Goal: Information Seeking & Learning: Check status

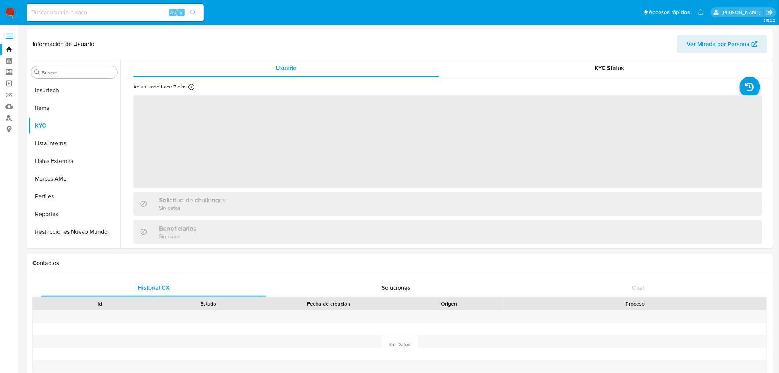
scroll to position [311, 0]
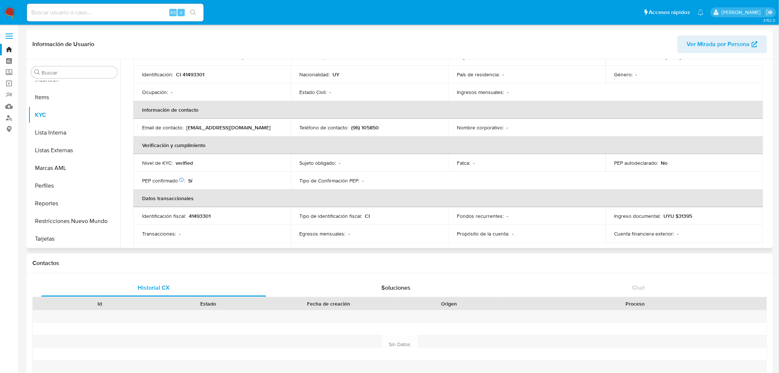
select select "10"
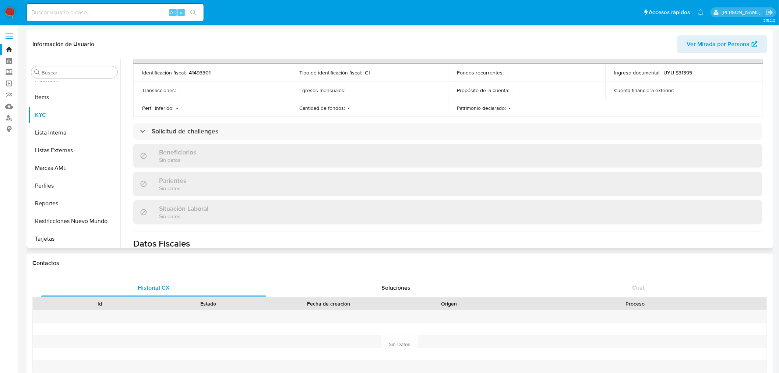
scroll to position [245, 0]
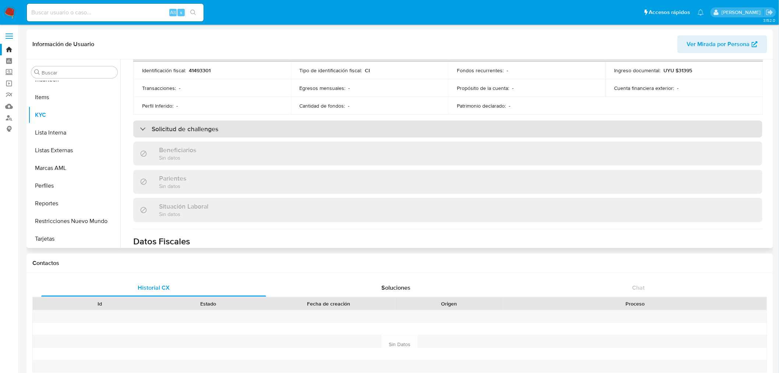
click at [306, 135] on div "Solicitud de challenges" at bounding box center [447, 128] width 629 height 17
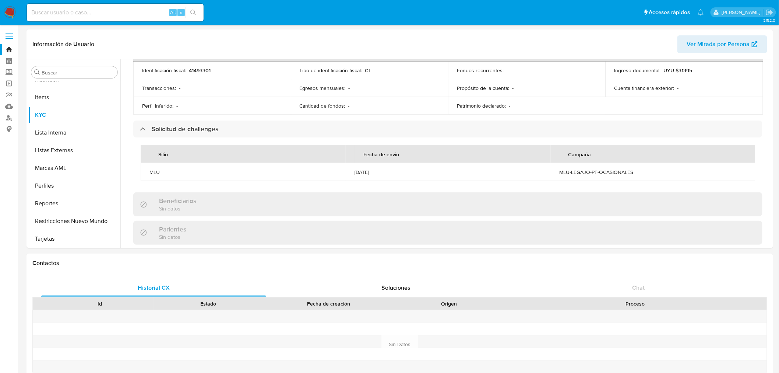
click at [71, 15] on input at bounding box center [115, 13] width 177 height 10
paste input "171604489"
type input "171604489"
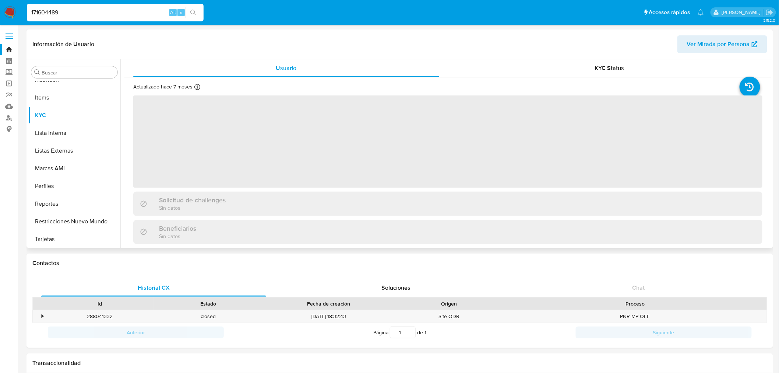
scroll to position [311, 0]
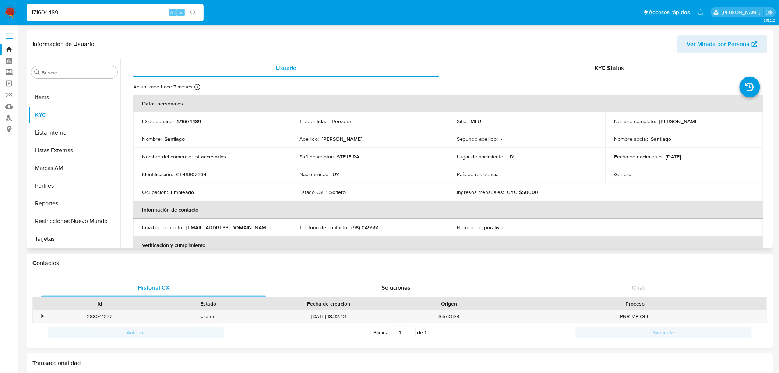
select select "10"
click at [550, 63] on div "KYC Status" at bounding box center [610, 68] width 306 height 18
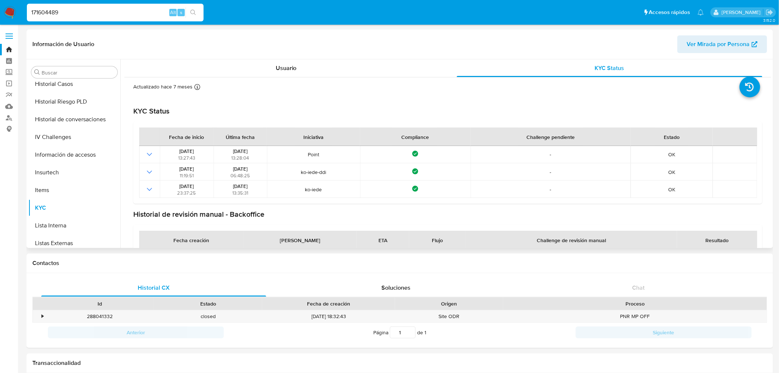
scroll to position [147, 0]
click at [69, 130] on button "General" at bounding box center [71, 137] width 86 height 18
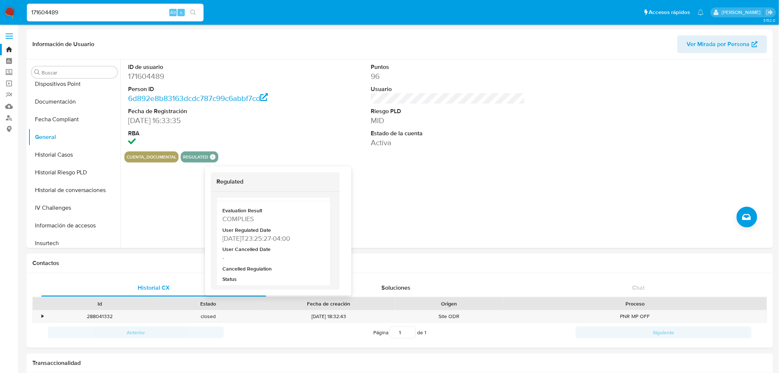
scroll to position [159, 0]
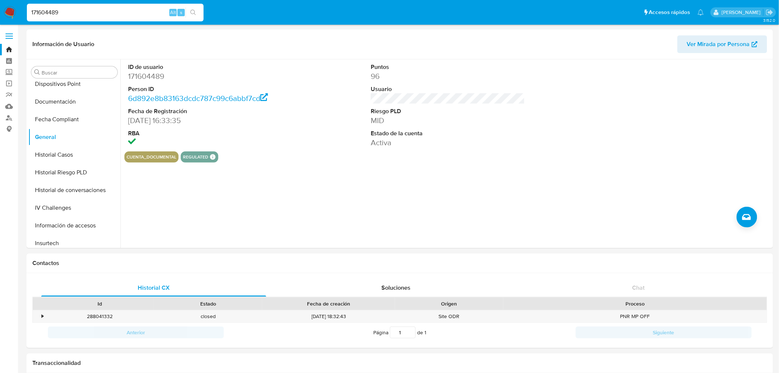
click at [74, 11] on input "171604489" at bounding box center [115, 13] width 177 height 10
paste input "7443227"
type input "74432279"
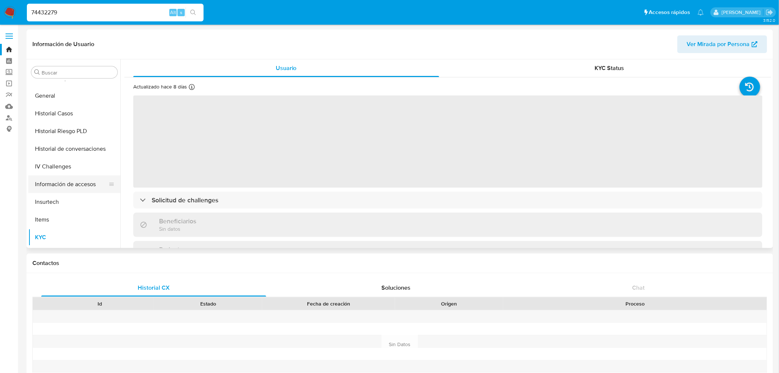
scroll to position [188, 0]
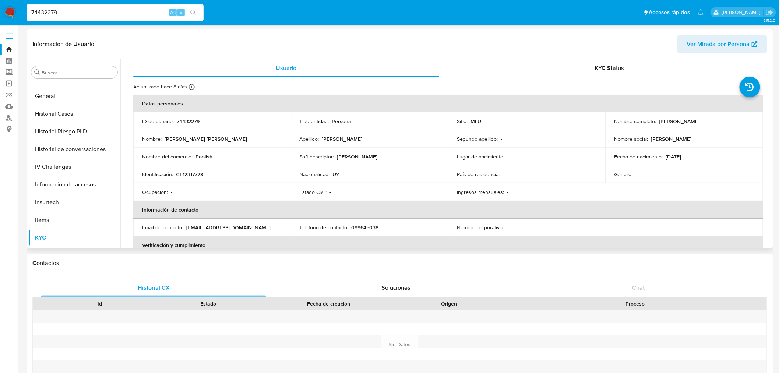
select select "10"
click at [618, 68] on span "KYC Status" at bounding box center [609, 68] width 29 height 8
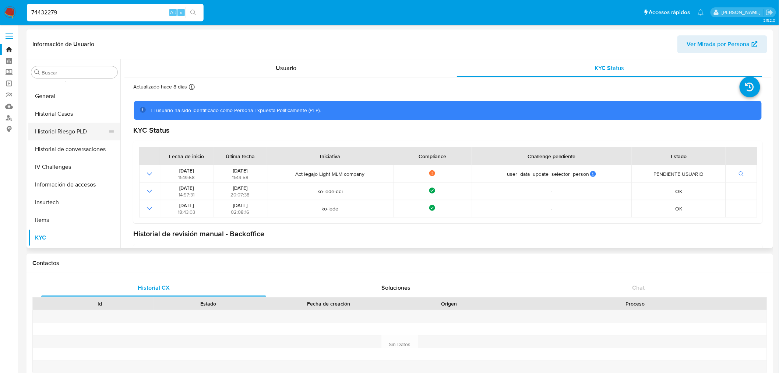
scroll to position [65, 0]
click at [64, 219] on button "General" at bounding box center [71, 219] width 86 height 18
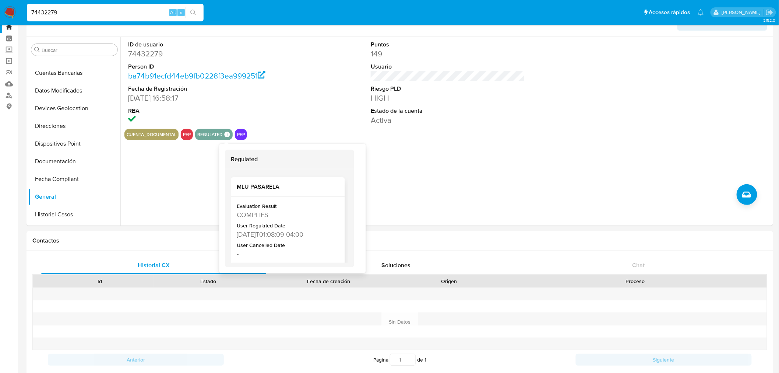
scroll to position [36, 0]
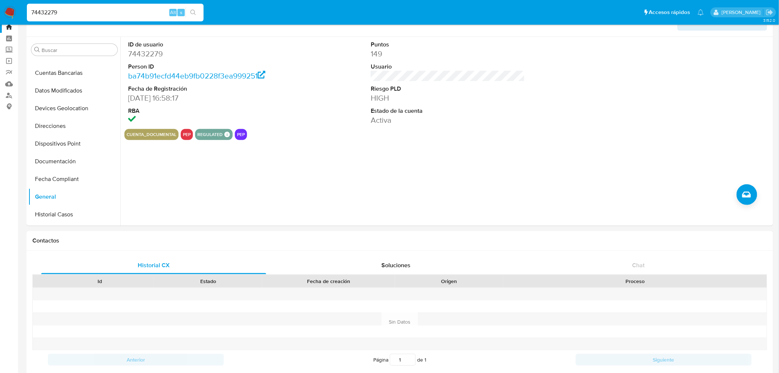
click at [54, 3] on div "74432279 Alt s" at bounding box center [115, 12] width 177 height 21
click at [54, 10] on input "74432279" at bounding box center [115, 13] width 177 height 10
paste input "534285150"
type input "534285150"
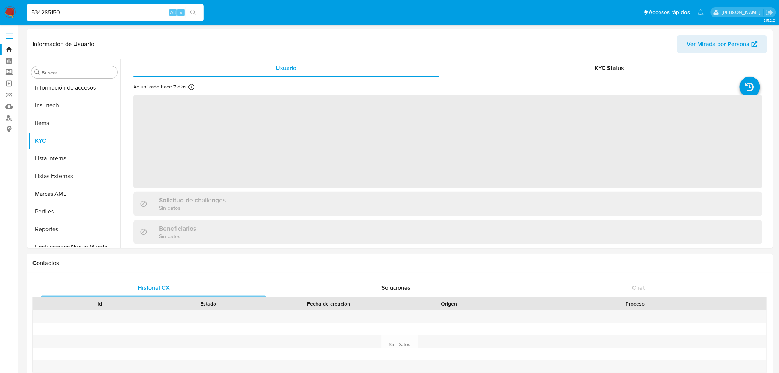
scroll to position [311, 0]
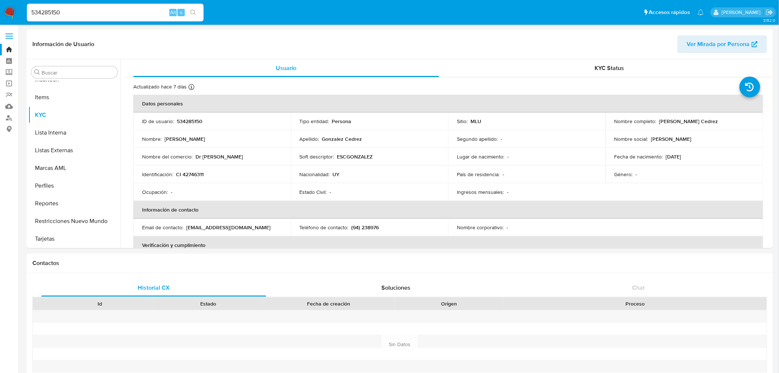
select select "10"
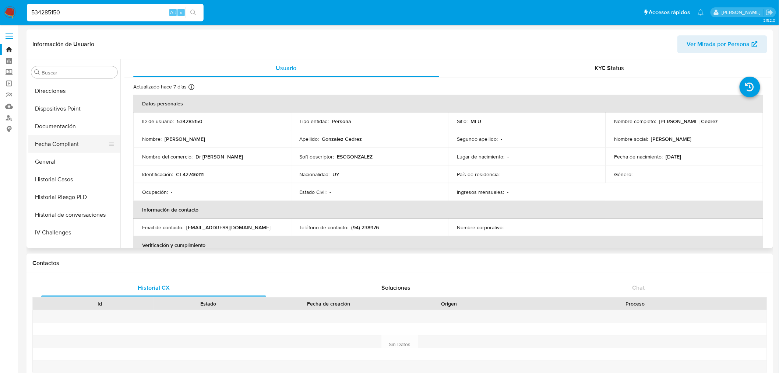
scroll to position [122, 0]
click at [78, 11] on input "534285150" at bounding box center [115, 13] width 177 height 10
paste input "1814135827"
type input "1814135827"
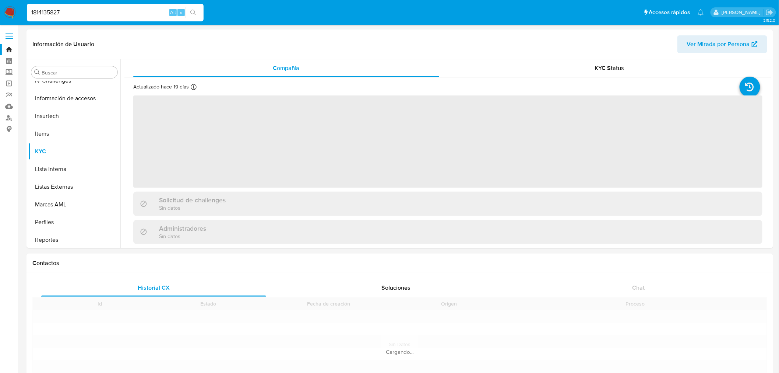
scroll to position [311, 0]
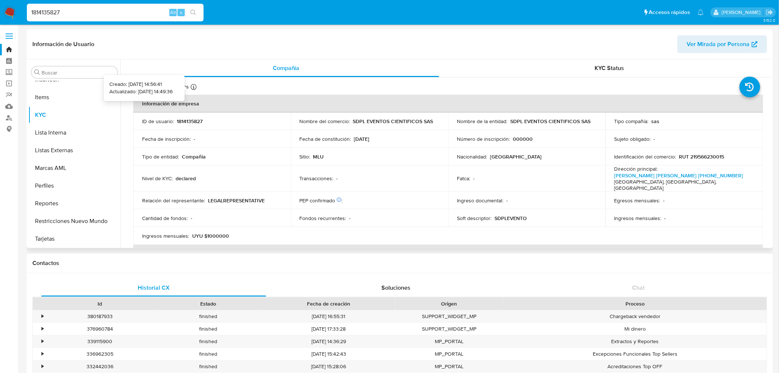
select select "10"
click at [630, 78] on div "Actualizado hace 19 [PERSON_NAME] Creado: [DATE] 14:56:41 Actualizado: [DATE] 1…" at bounding box center [447, 378] width 647 height 602
click at [631, 71] on div "KYC Status" at bounding box center [610, 68] width 306 height 18
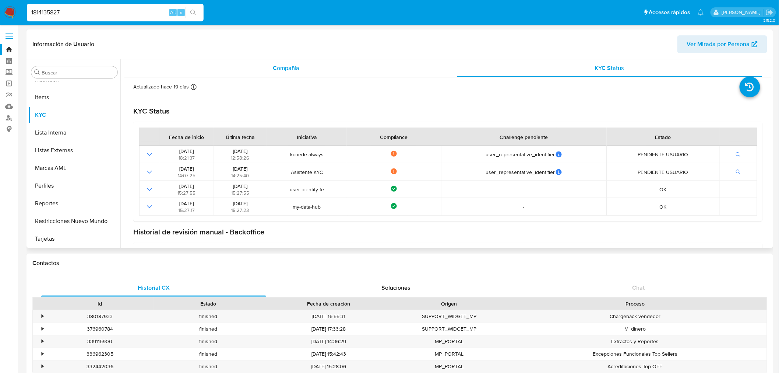
click at [321, 65] on div "Compañía" at bounding box center [286, 68] width 306 height 18
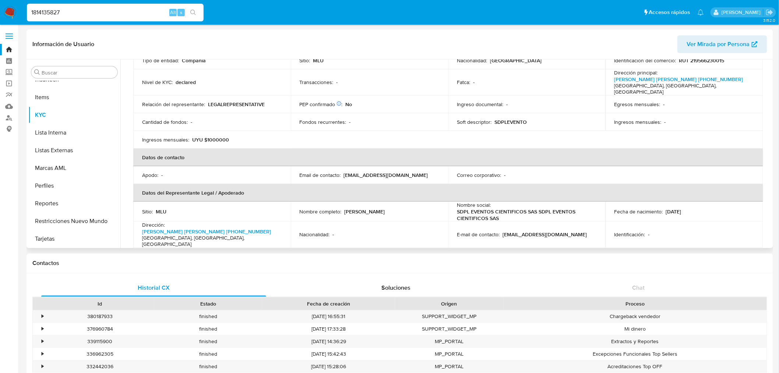
scroll to position [82, 0]
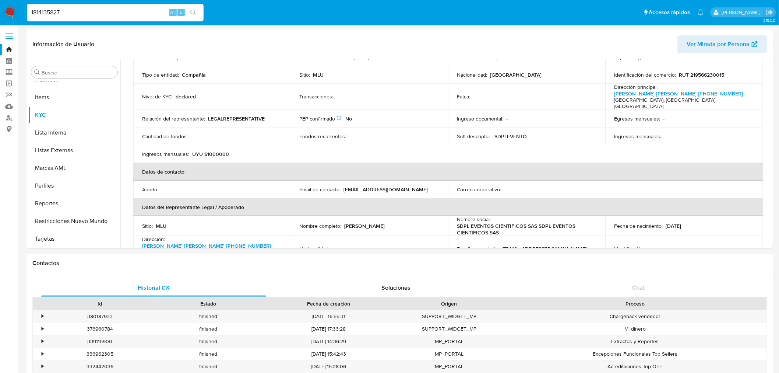
click at [63, 21] on div "1814135827 Alt s" at bounding box center [115, 12] width 177 height 21
click at [68, 9] on input "1814135827" at bounding box center [115, 13] width 177 height 10
paste input "148220475"
type input "1148220475"
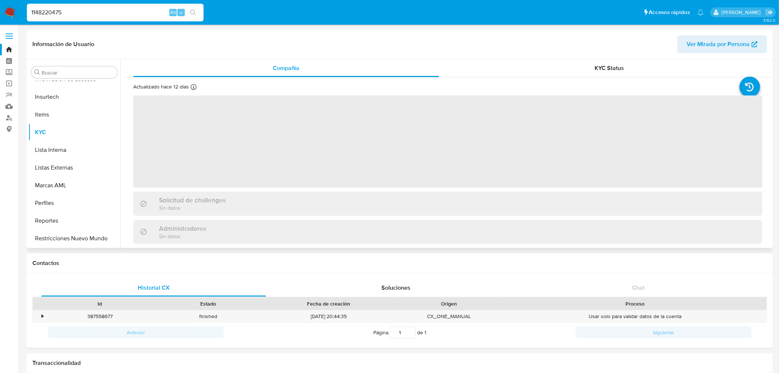
scroll to position [311, 0]
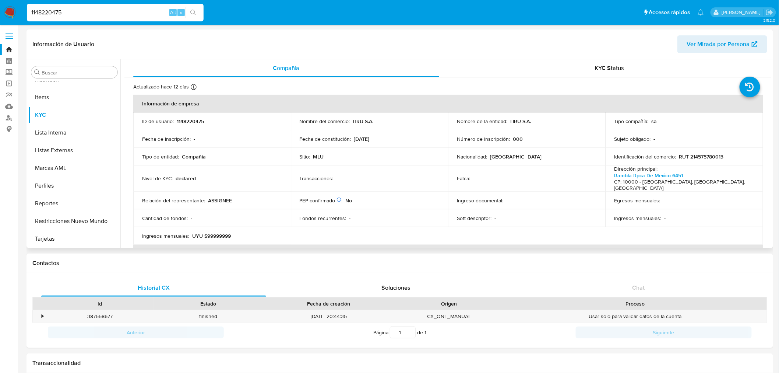
select select "10"
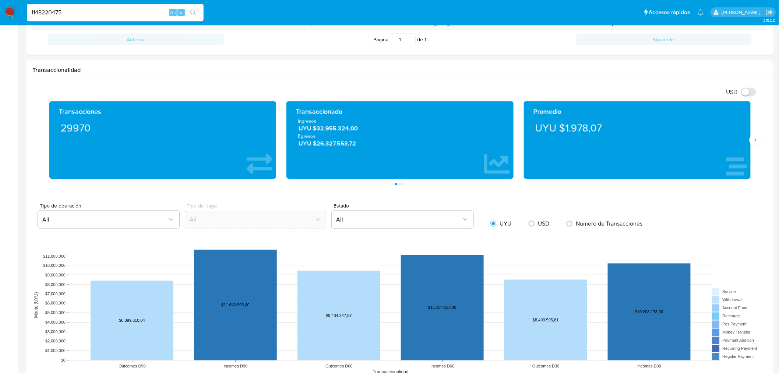
scroll to position [0, 0]
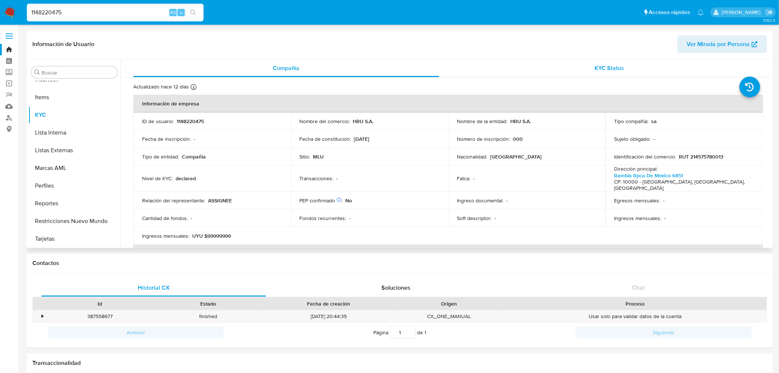
click at [637, 70] on div "KYC Status" at bounding box center [610, 68] width 306 height 18
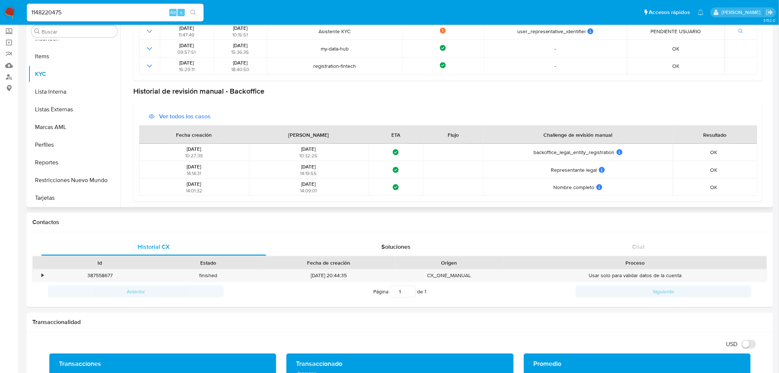
scroll to position [35, 0]
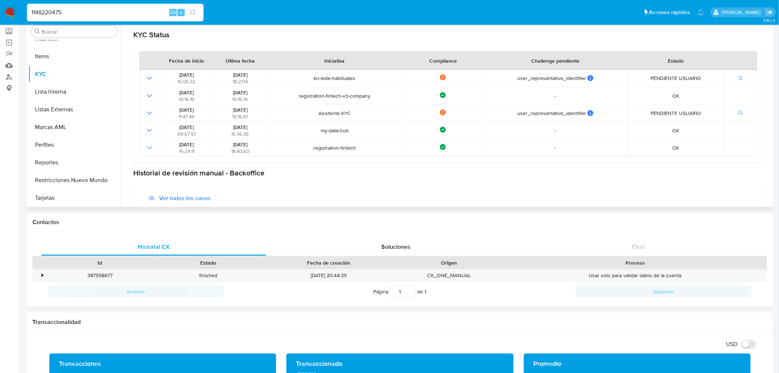
click at [183, 196] on span "Ver todos los casos" at bounding box center [185, 198] width 52 height 18
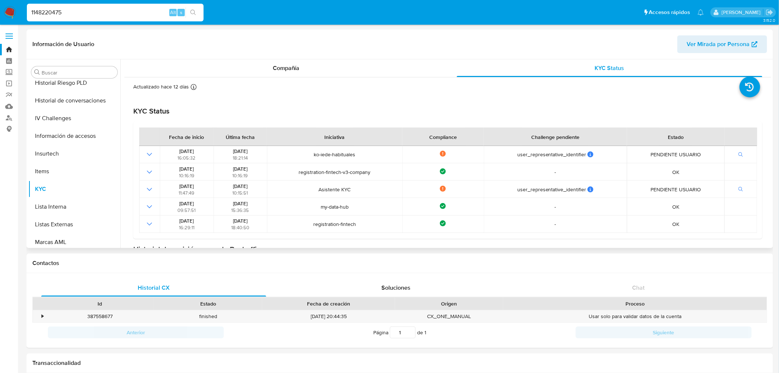
scroll to position [147, 0]
click at [72, 139] on button "General" at bounding box center [71, 137] width 86 height 18
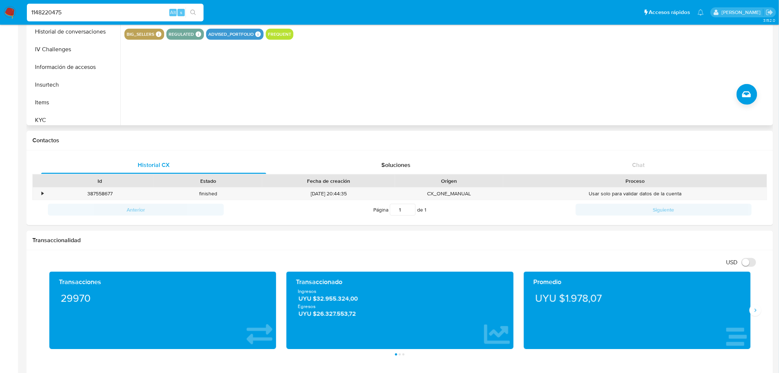
scroll to position [229, 0]
click at [60, 76] on button "KYC" at bounding box center [71, 74] width 86 height 18
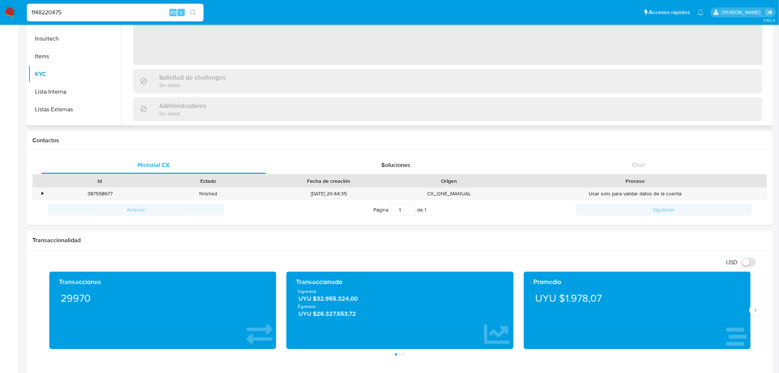
scroll to position [0, 0]
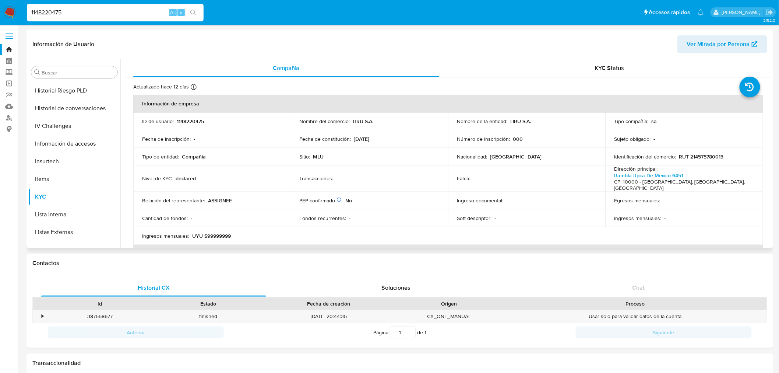
click at [194, 178] on p "declared" at bounding box center [186, 178] width 20 height 7
click at [201, 175] on div "Nivel de KYC : declared" at bounding box center [212, 178] width 140 height 7
click at [56, 4] on div "1148220475 Alt s" at bounding box center [115, 13] width 177 height 18
click at [52, 13] on input "1148220475" at bounding box center [115, 13] width 177 height 10
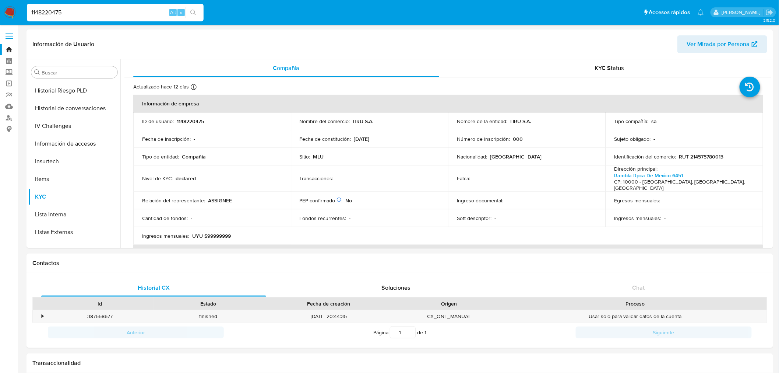
click at [52, 13] on input "1148220475" at bounding box center [115, 13] width 177 height 10
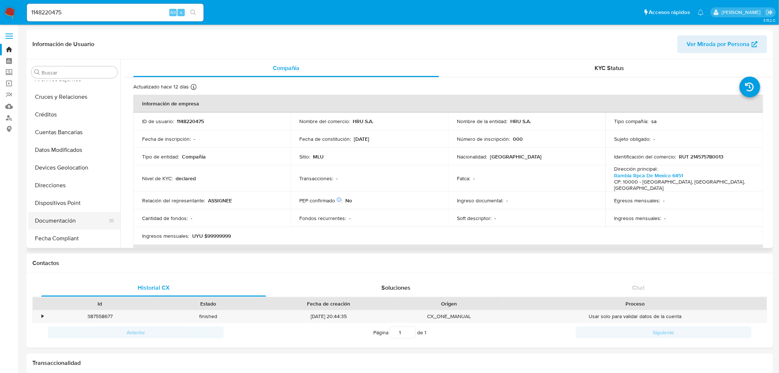
scroll to position [41, 0]
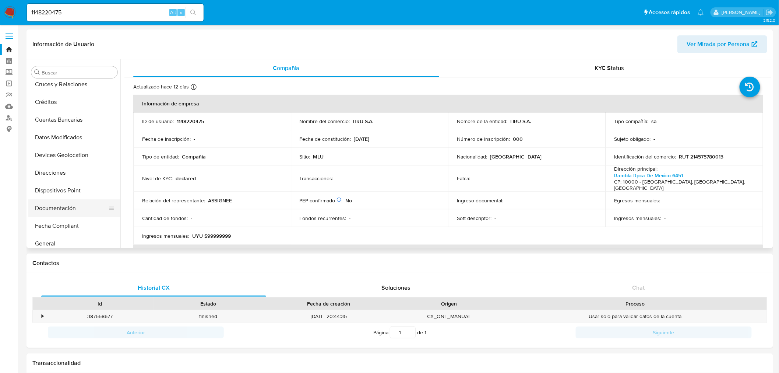
click at [83, 207] on button "Documentación" at bounding box center [71, 208] width 86 height 18
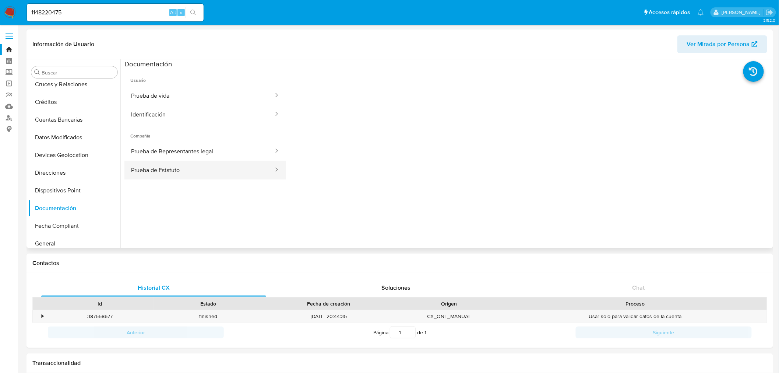
click at [147, 171] on button "Prueba de Estatuto" at bounding box center [199, 170] width 150 height 19
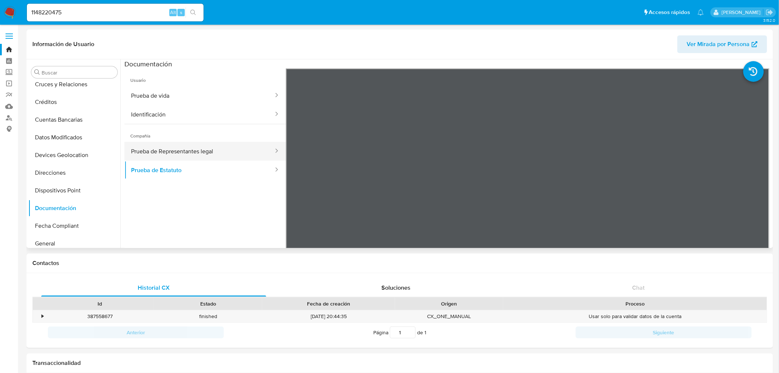
click at [234, 144] on button "Prueba de Representantes legal" at bounding box center [199, 151] width 150 height 19
click at [233, 162] on button "Prueba de Estatuto" at bounding box center [199, 170] width 150 height 19
click at [235, 149] on button "Prueba de Representantes legal" at bounding box center [199, 151] width 150 height 19
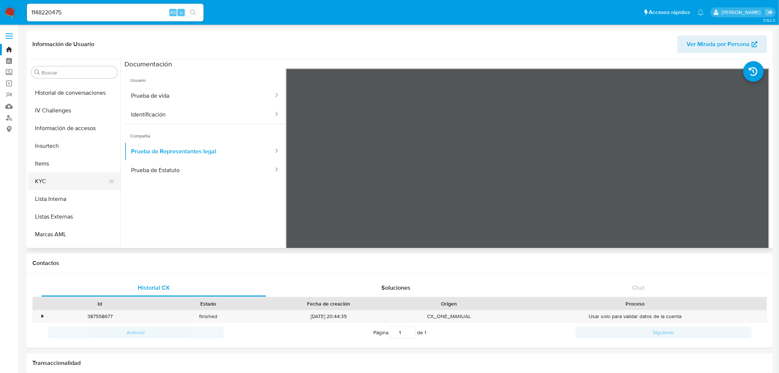
scroll to position [245, 0]
click at [66, 180] on button "KYC" at bounding box center [71, 181] width 86 height 18
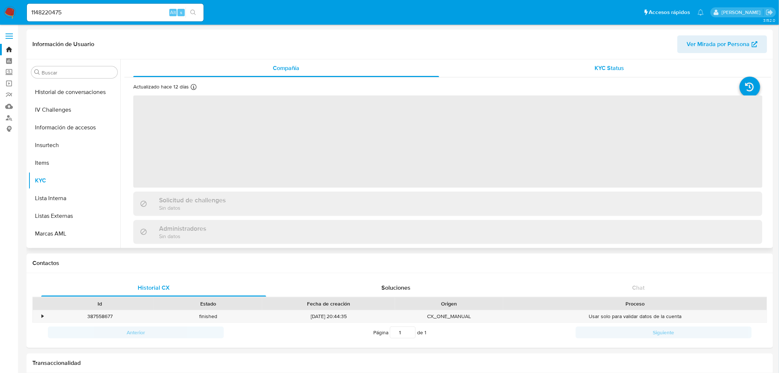
click at [588, 59] on div "KYC Status" at bounding box center [610, 68] width 306 height 18
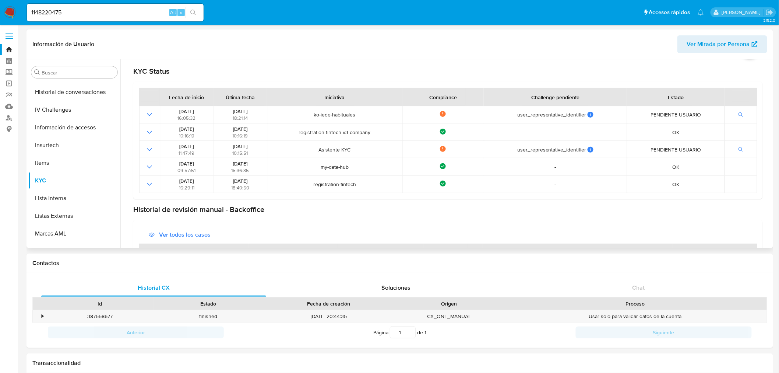
scroll to position [0, 0]
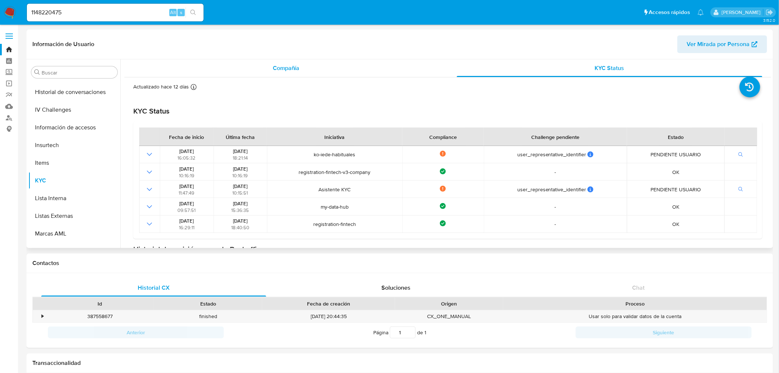
click at [269, 71] on div "Compañía" at bounding box center [286, 68] width 306 height 18
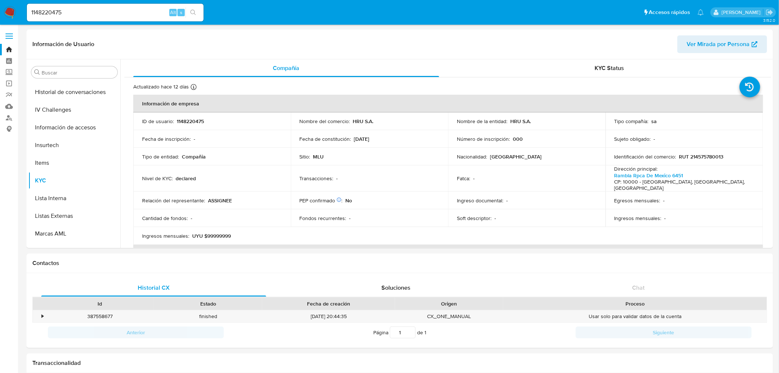
click at [58, 10] on input "1148220475" at bounding box center [115, 13] width 177 height 10
paste input "309592621"
type input "1309592621"
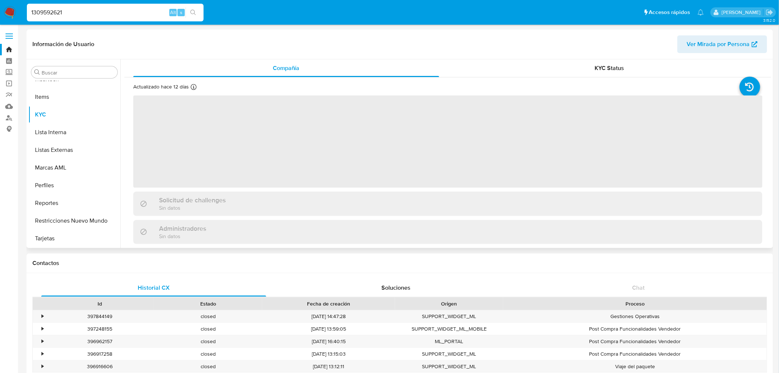
scroll to position [311, 0]
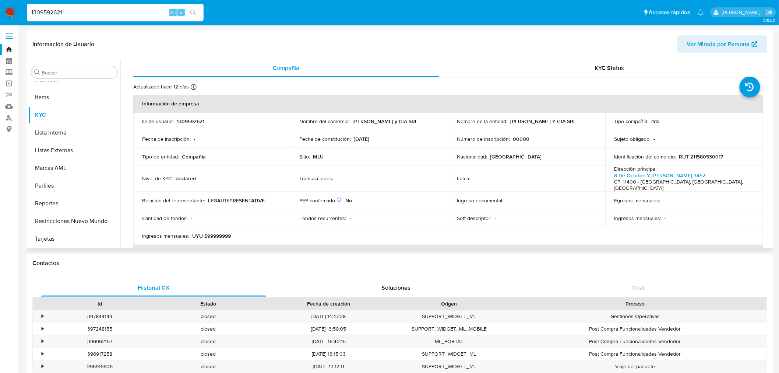
select select "10"
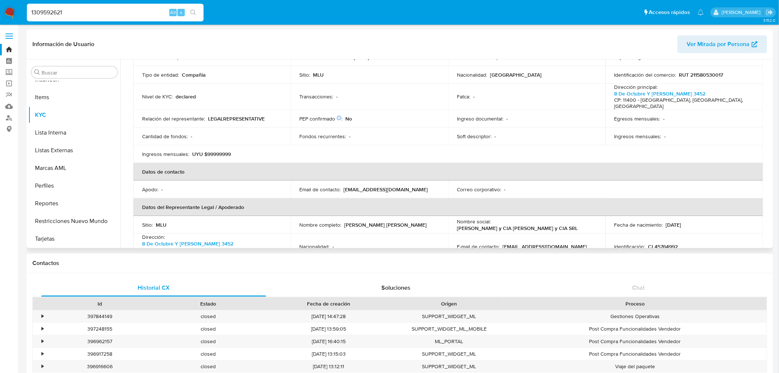
scroll to position [0, 0]
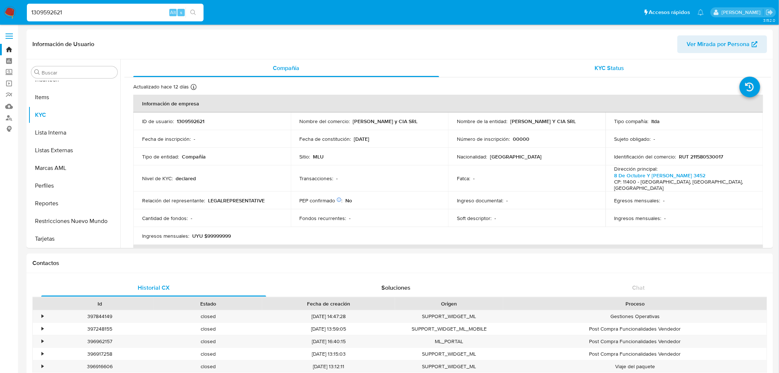
click at [606, 69] on span "KYC Status" at bounding box center [609, 68] width 29 height 8
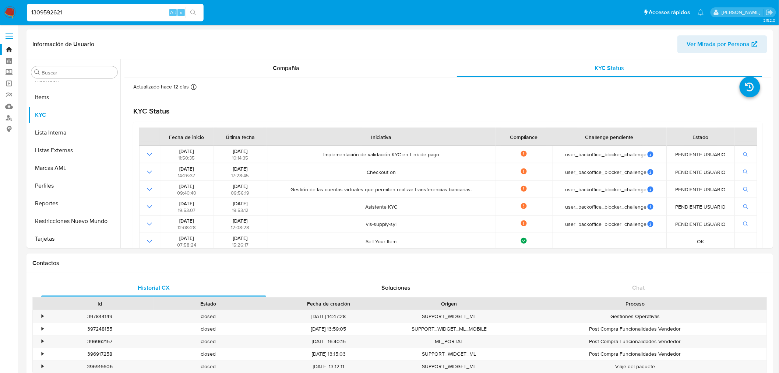
drag, startPoint x: 484, startPoint y: 137, endPoint x: 395, endPoint y: 142, distance: 89.6
click at [395, 142] on div "Iniciativa" at bounding box center [381, 137] width 38 height 18
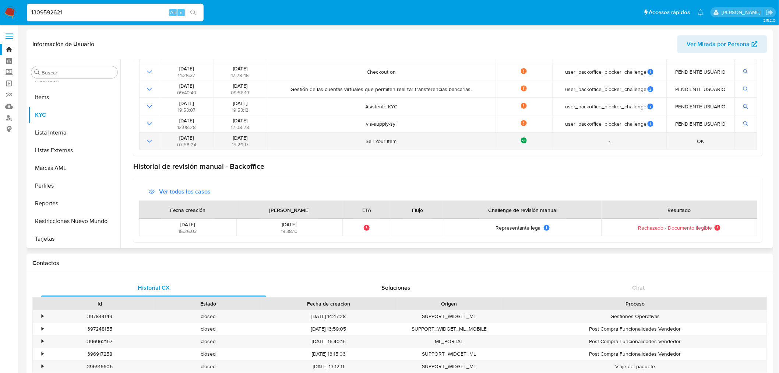
scroll to position [59, 0]
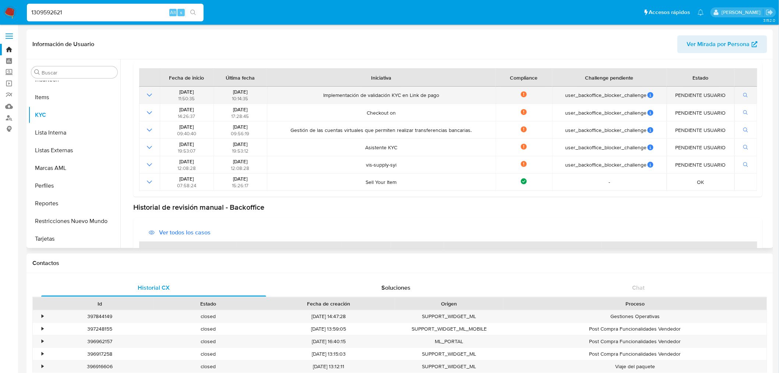
drag, startPoint x: 300, startPoint y: 94, endPoint x: 496, endPoint y: 102, distance: 195.7
click at [496, 102] on tr "[DATE] 11:50:35 [DATE] 10:14:35 Implementación de validación KYC en Link de pag…" at bounding box center [448, 95] width 618 height 17
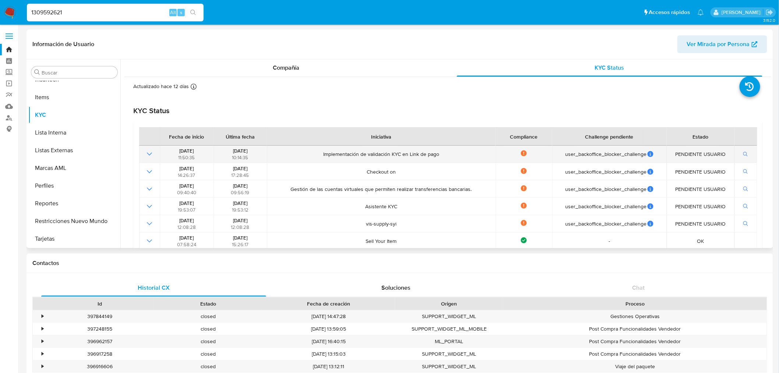
scroll to position [0, 0]
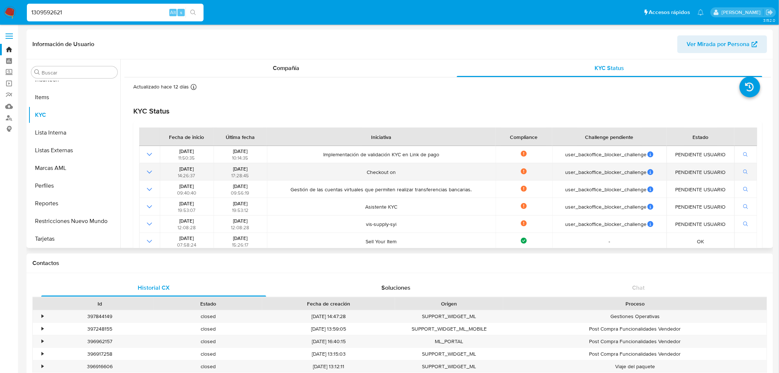
click at [147, 170] on icon "Mostrar operación" at bounding box center [149, 171] width 9 height 9
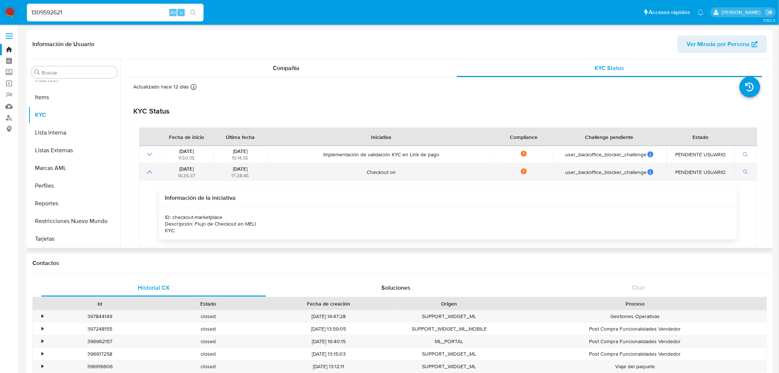
click at [147, 170] on icon "Mostrar operación" at bounding box center [149, 171] width 9 height 9
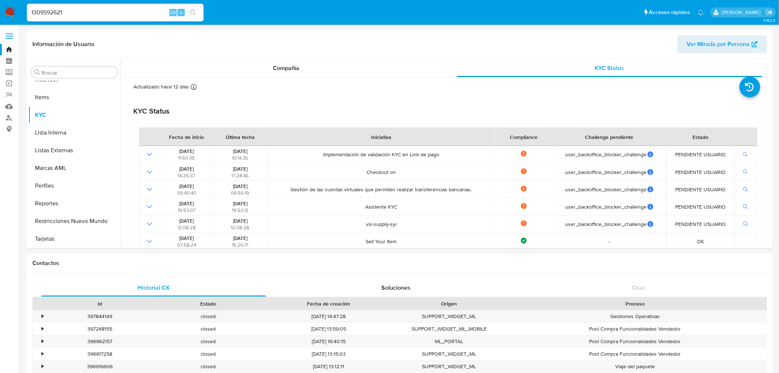
click at [46, 11] on input "1309592621" at bounding box center [115, 13] width 177 height 10
paste input "42956949"
type input "429569491"
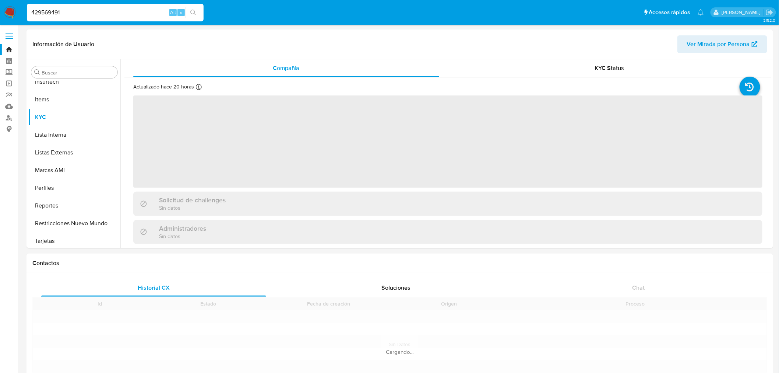
scroll to position [311, 0]
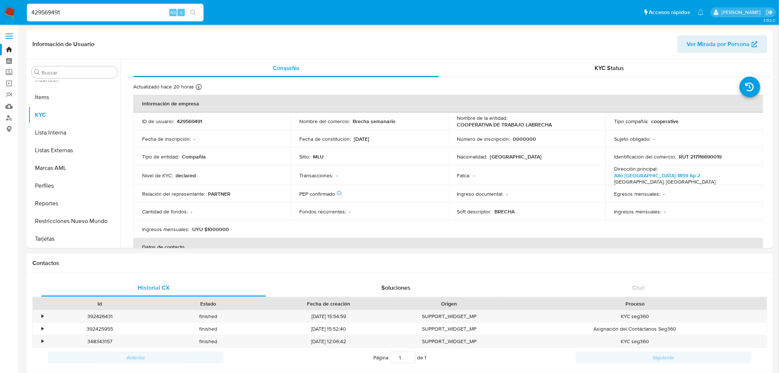
select select "10"
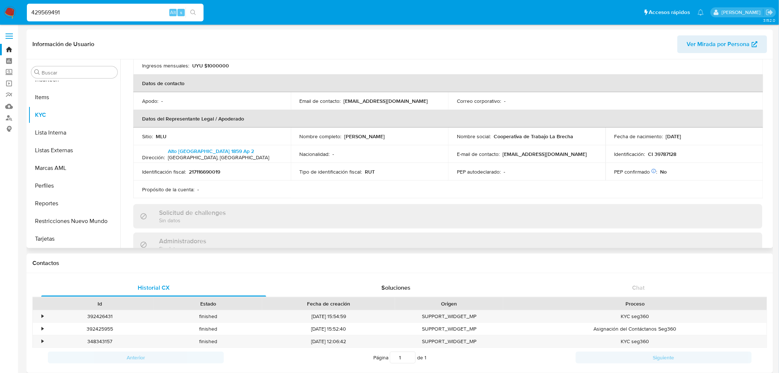
scroll to position [0, 0]
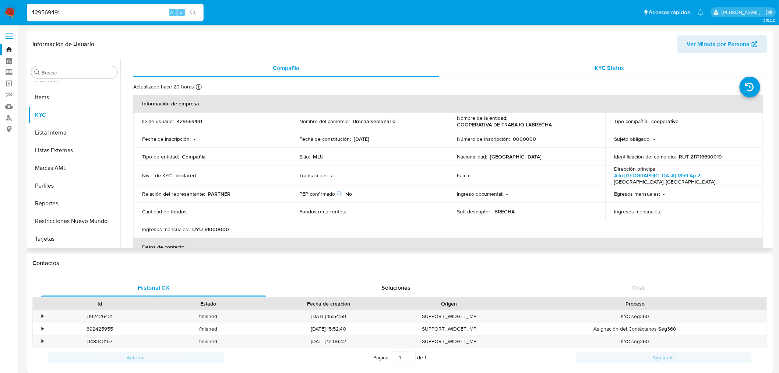
click at [616, 69] on span "KYC Status" at bounding box center [609, 68] width 29 height 8
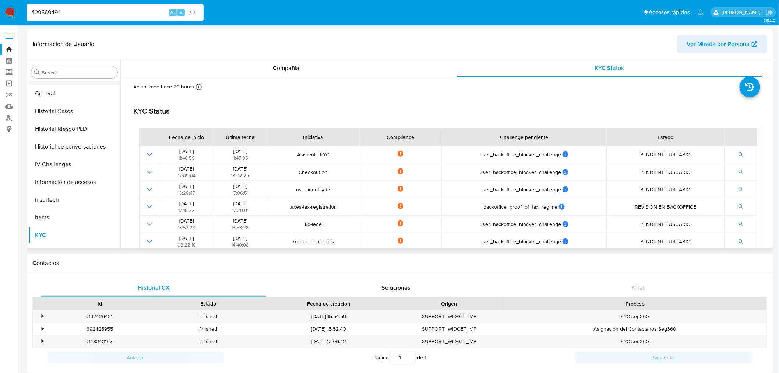
scroll to position [106, 0]
click at [63, 142] on button "Documentación" at bounding box center [71, 143] width 86 height 18
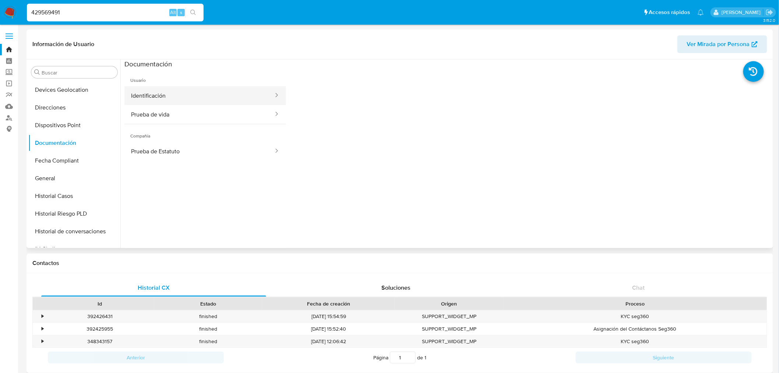
click at [190, 92] on button "Identificación" at bounding box center [199, 95] width 150 height 19
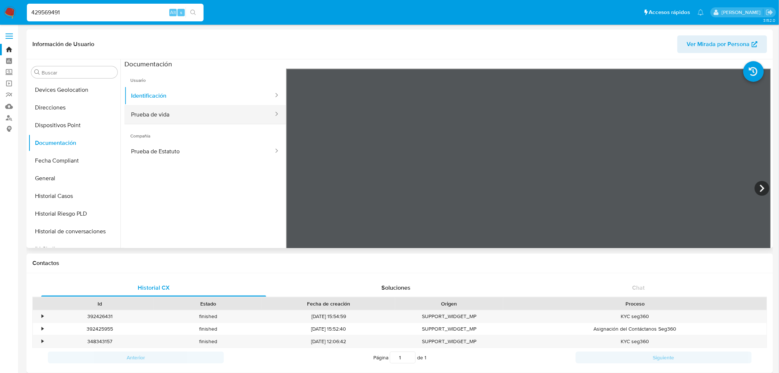
click at [207, 113] on button "Prueba de vida" at bounding box center [199, 114] width 150 height 19
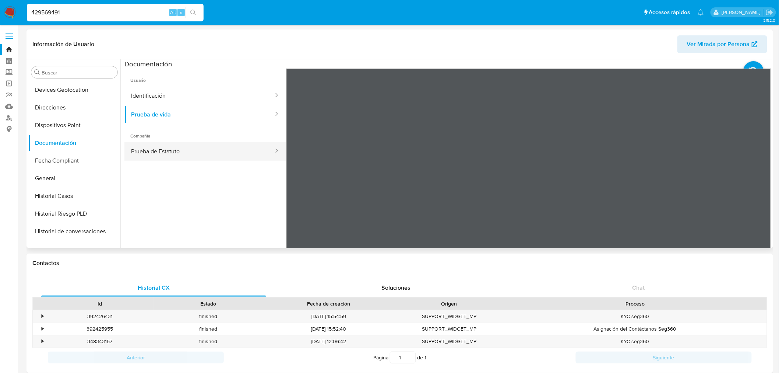
click at [205, 152] on button "Prueba de Estatuto" at bounding box center [199, 151] width 150 height 19
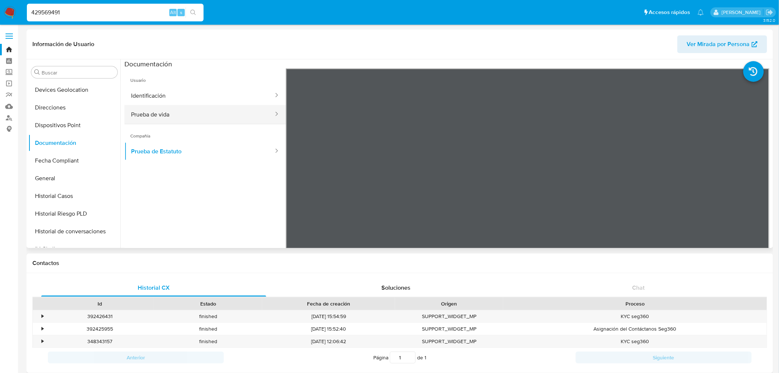
click at [198, 115] on button "Prueba de vida" at bounding box center [199, 114] width 150 height 19
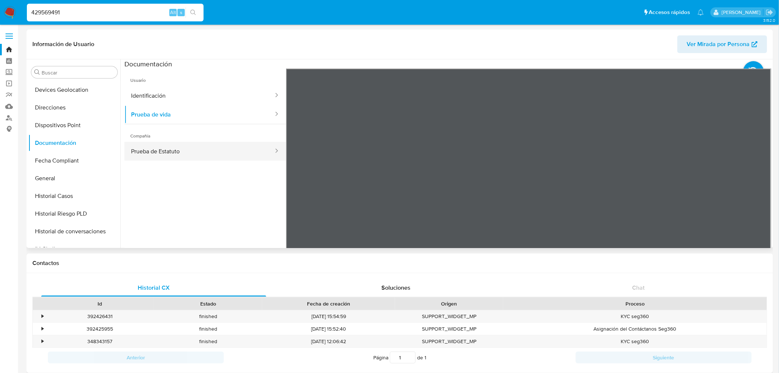
click at [196, 144] on button "Prueba de Estatuto" at bounding box center [199, 151] width 150 height 19
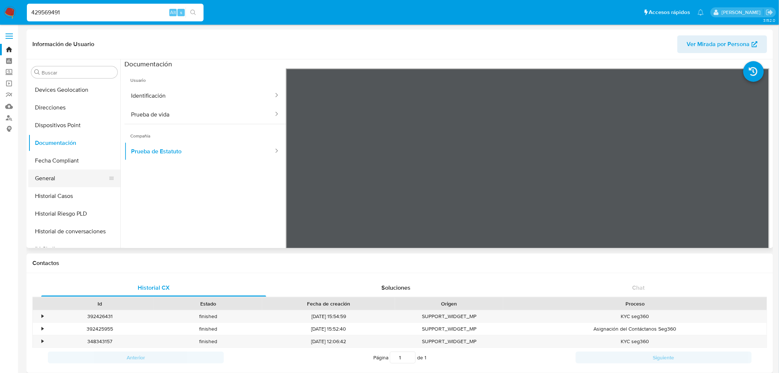
click at [68, 174] on button "General" at bounding box center [71, 178] width 86 height 18
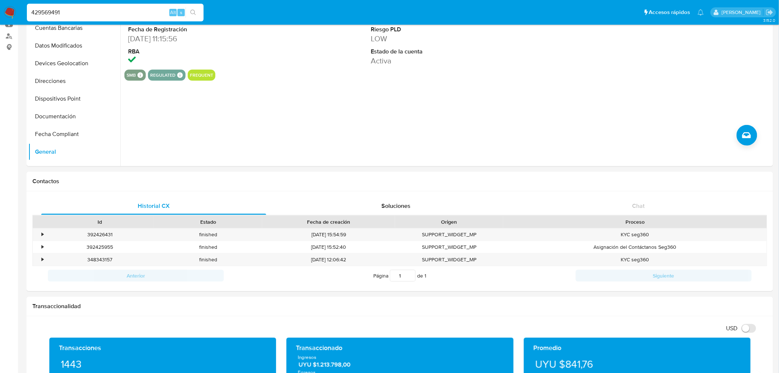
scroll to position [0, 0]
click at [65, 7] on div "429569491 Alt s" at bounding box center [115, 13] width 177 height 18
click at [66, 10] on input "429569491" at bounding box center [115, 13] width 177 height 10
paste input "1568231102"
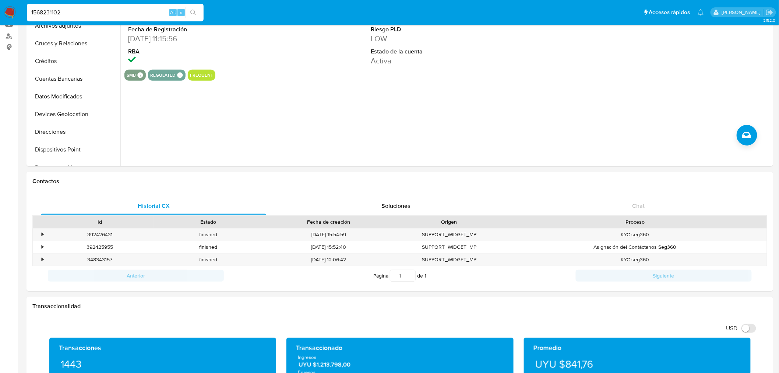
type input "1568231102"
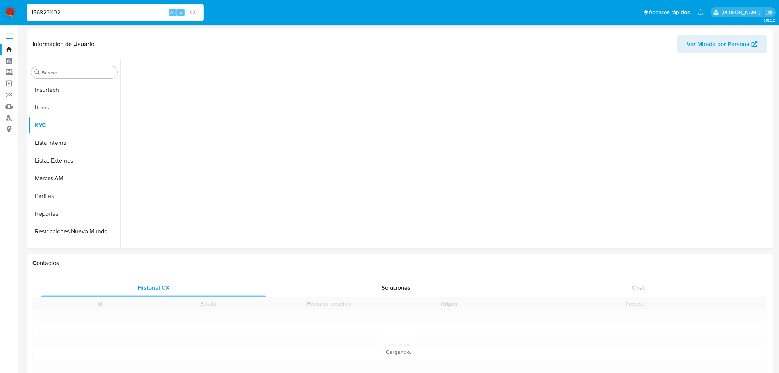
scroll to position [311, 0]
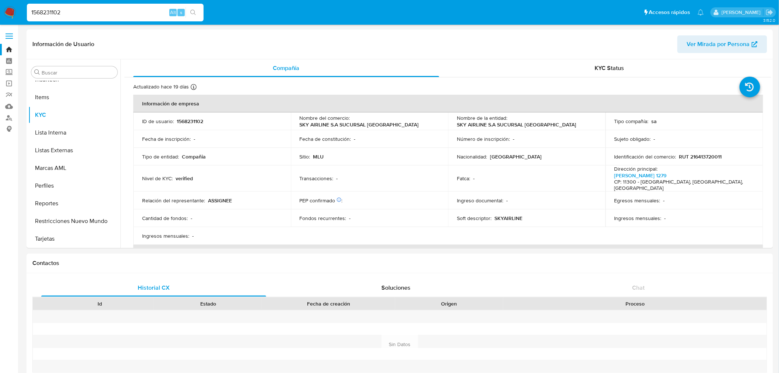
select select "10"
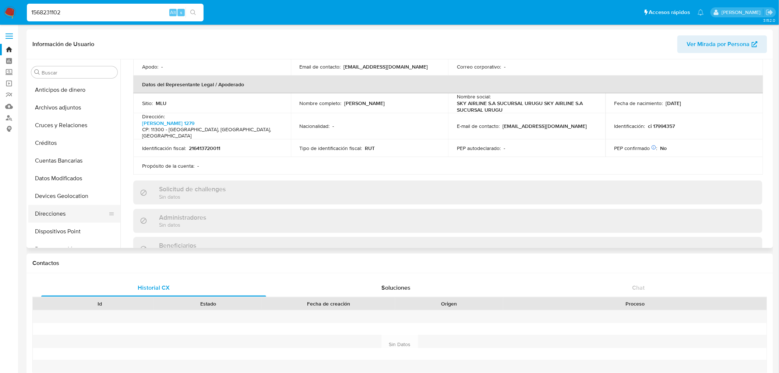
scroll to position [41, 0]
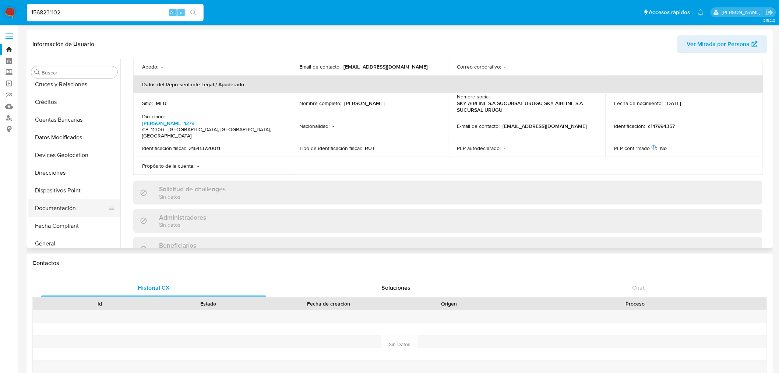
click at [77, 201] on button "Documentación" at bounding box center [71, 208] width 86 height 18
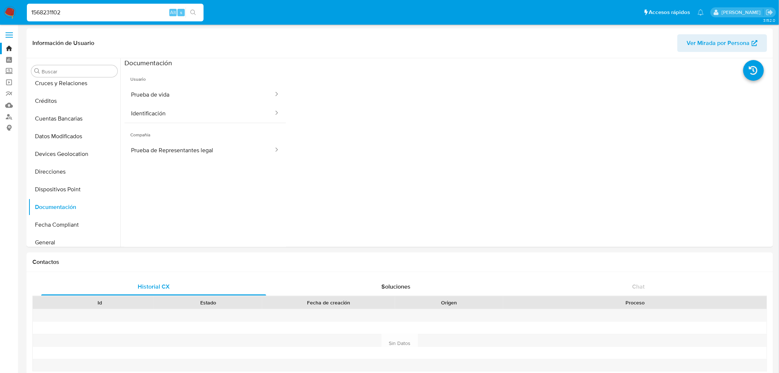
scroll to position [0, 0]
click at [195, 111] on button "Identificación" at bounding box center [199, 114] width 150 height 19
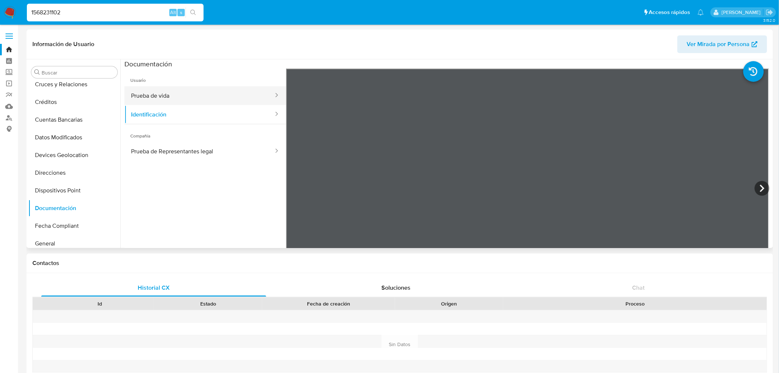
click at [223, 98] on button "Prueba de vida" at bounding box center [199, 95] width 150 height 19
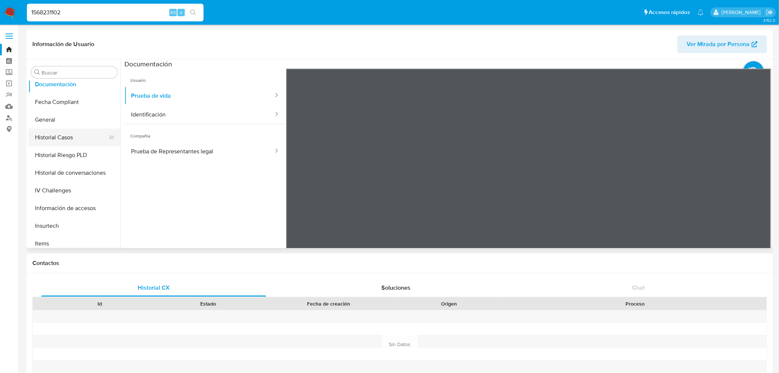
scroll to position [204, 0]
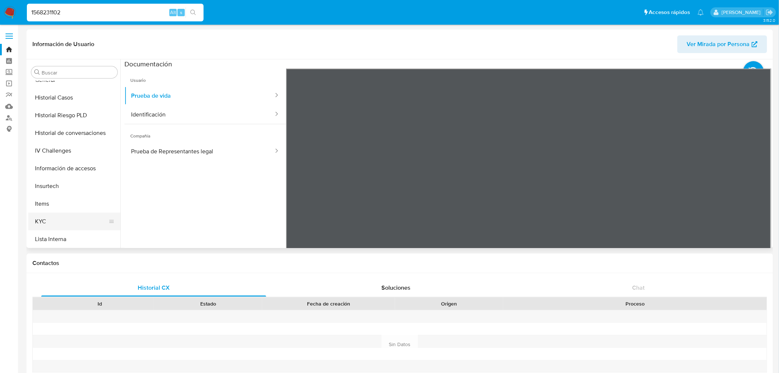
click at [62, 219] on button "KYC" at bounding box center [71, 221] width 86 height 18
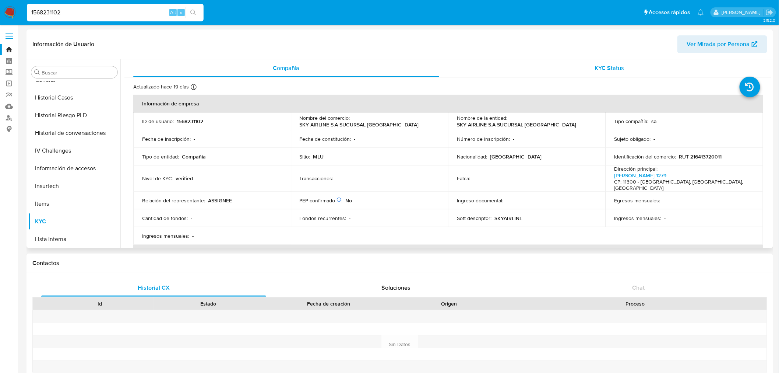
click at [603, 64] on span "KYC Status" at bounding box center [609, 68] width 29 height 8
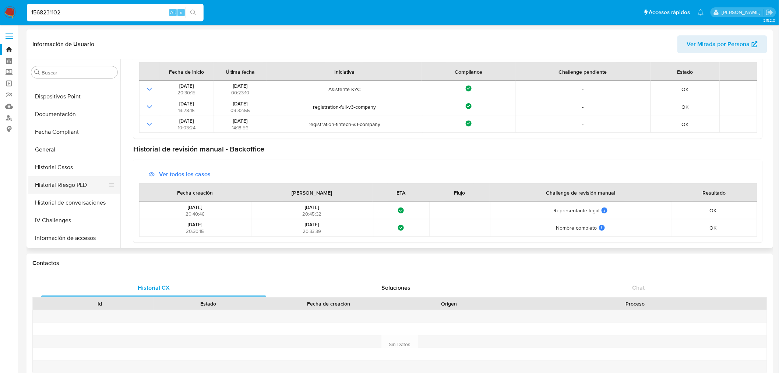
scroll to position [0, 0]
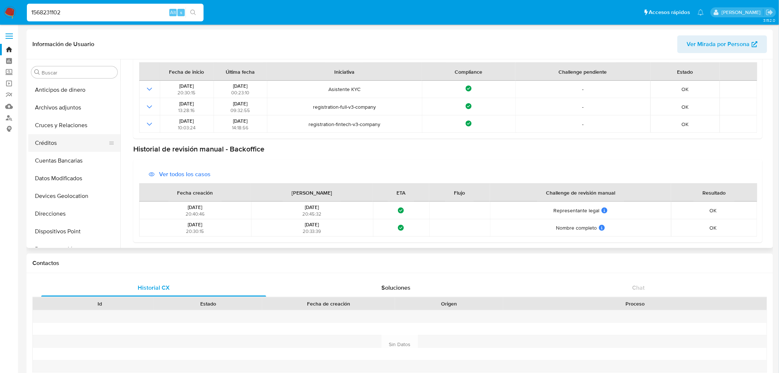
click at [68, 147] on button "Créditos" at bounding box center [71, 143] width 86 height 18
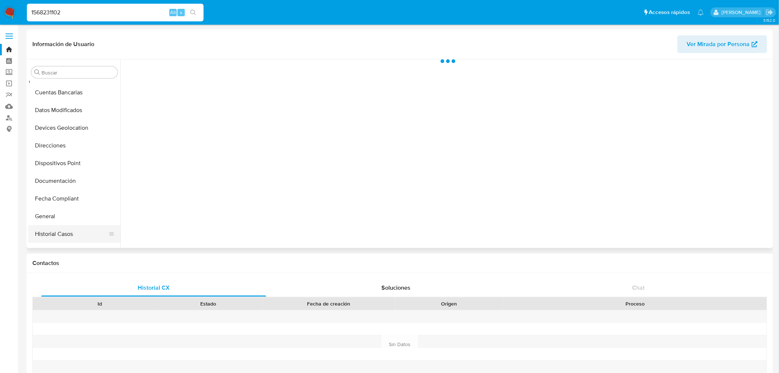
scroll to position [123, 0]
click at [60, 161] on button "General" at bounding box center [71, 162] width 86 height 18
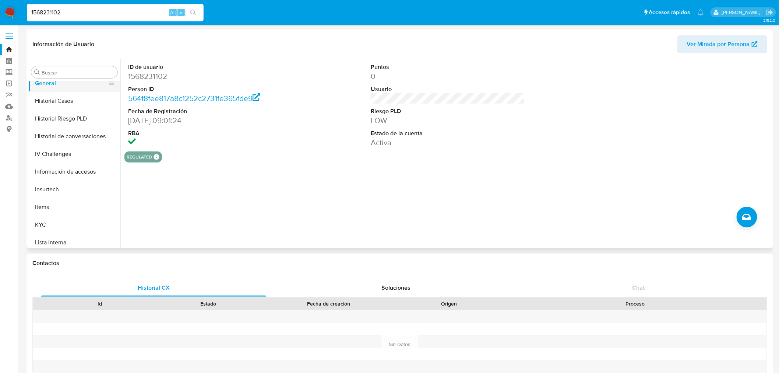
scroll to position [204, 0]
click at [58, 216] on button "KYC" at bounding box center [71, 221] width 86 height 18
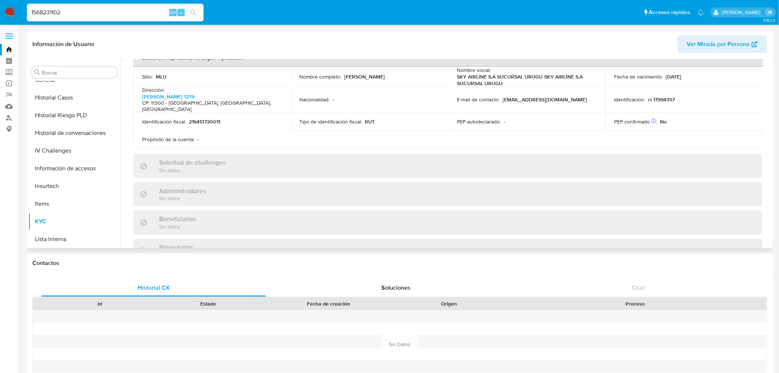
scroll to position [327, 0]
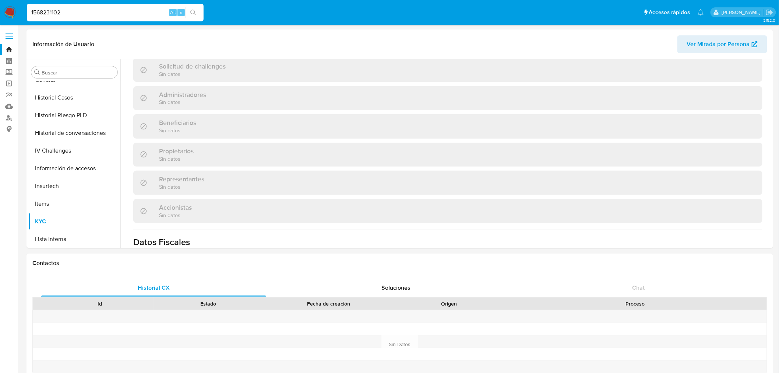
click at [78, 6] on div "1568231102 Alt s" at bounding box center [115, 13] width 177 height 18
click at [78, 12] on input "1568231102" at bounding box center [115, 13] width 177 height 10
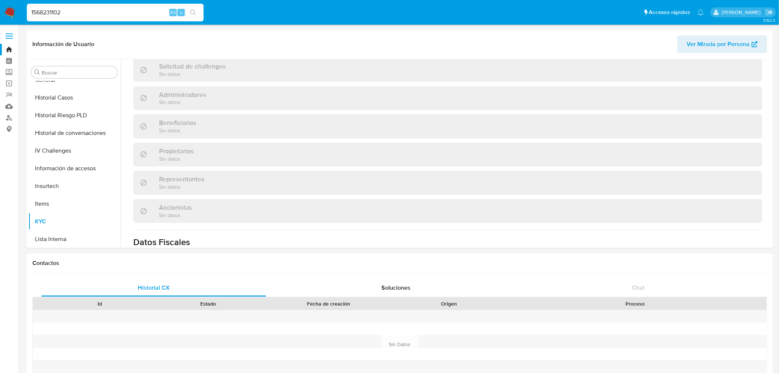
paste input "243643809"
type input "1243643809"
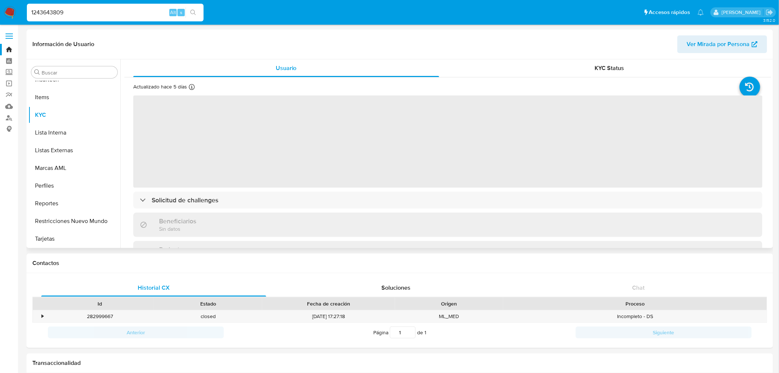
scroll to position [147, 0]
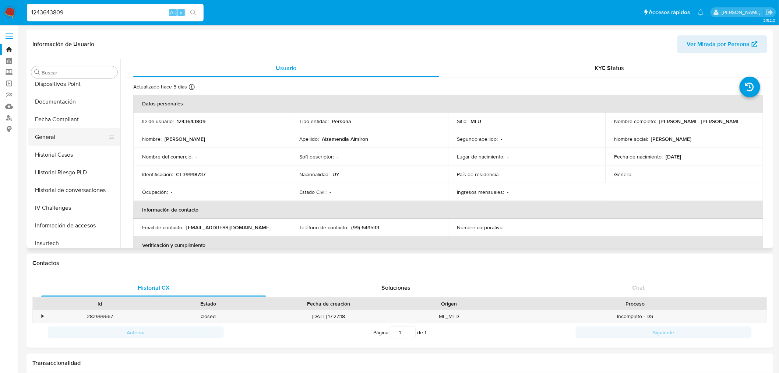
select select "10"
click at [64, 130] on button "General" at bounding box center [71, 137] width 86 height 18
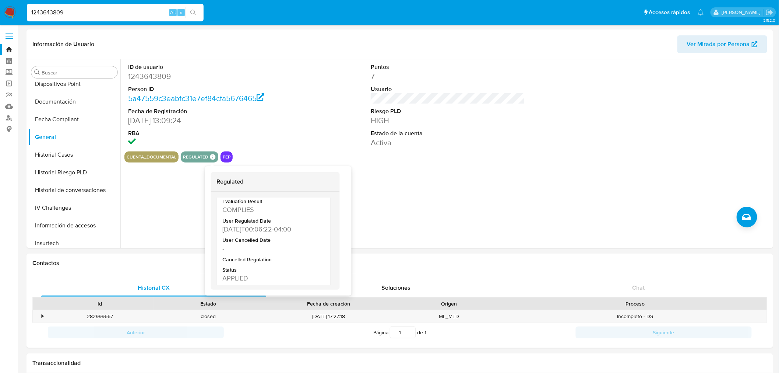
scroll to position [159, 0]
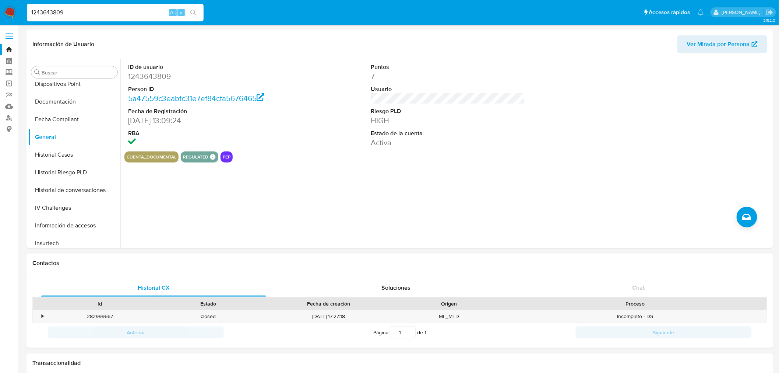
click at [65, 13] on input "1243643809" at bounding box center [115, 13] width 177 height 10
paste input "39802775"
type input "39802775"
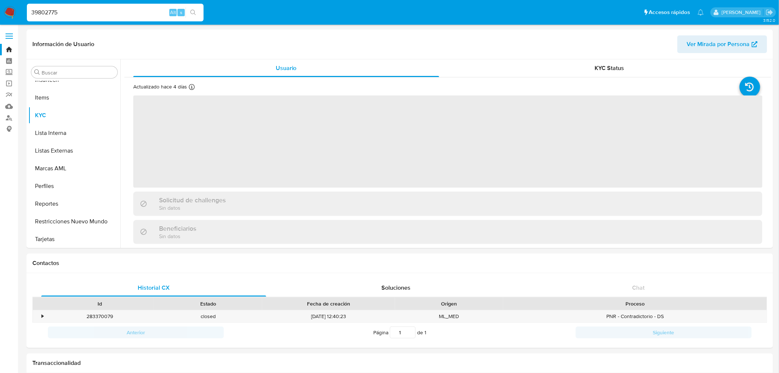
scroll to position [311, 0]
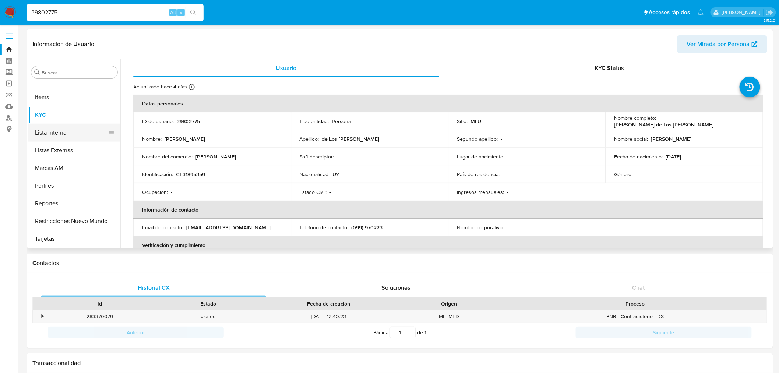
select select "10"
click at [59, 134] on button "General" at bounding box center [71, 137] width 86 height 18
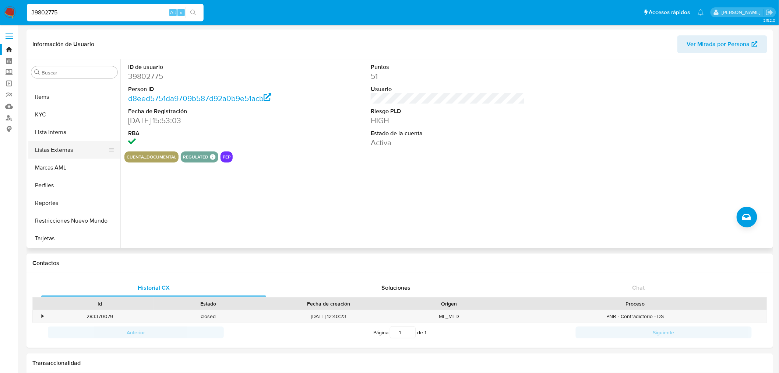
scroll to position [311, 0]
click at [74, 124] on button "Lista Interna" at bounding box center [71, 133] width 86 height 18
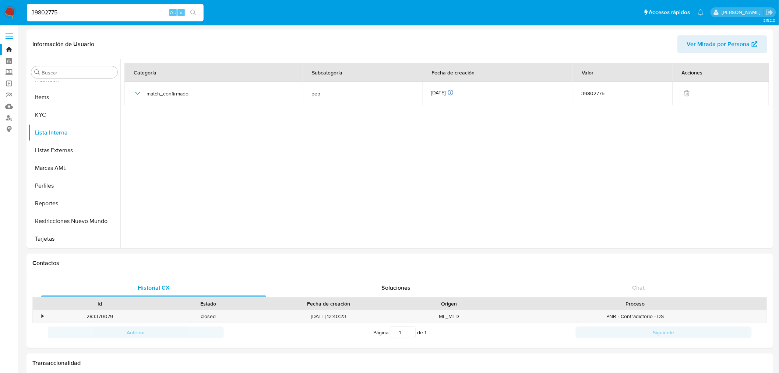
click at [58, 11] on input "39802775" at bounding box center [115, 13] width 177 height 10
paste input "86909269"
type input "86909269"
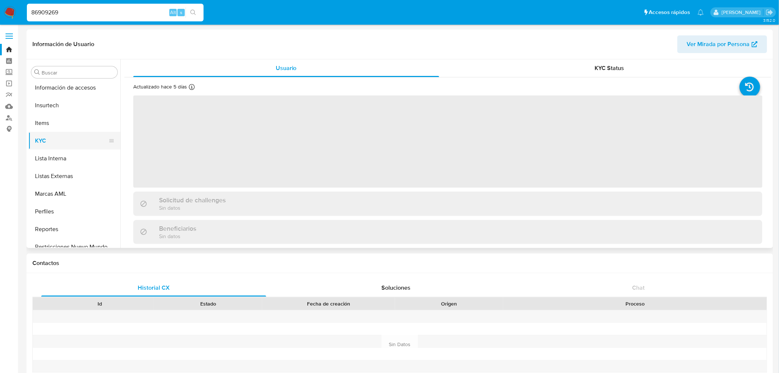
scroll to position [311, 0]
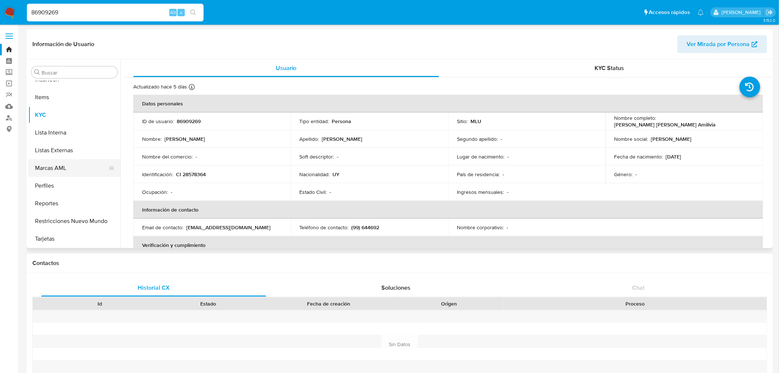
select select "10"
click at [74, 137] on button "Lista Interna" at bounding box center [71, 133] width 86 height 18
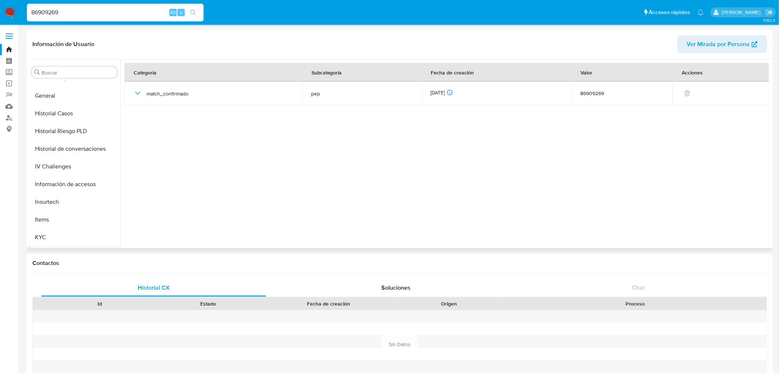
scroll to position [188, 0]
click at [68, 97] on button "General" at bounding box center [71, 96] width 86 height 18
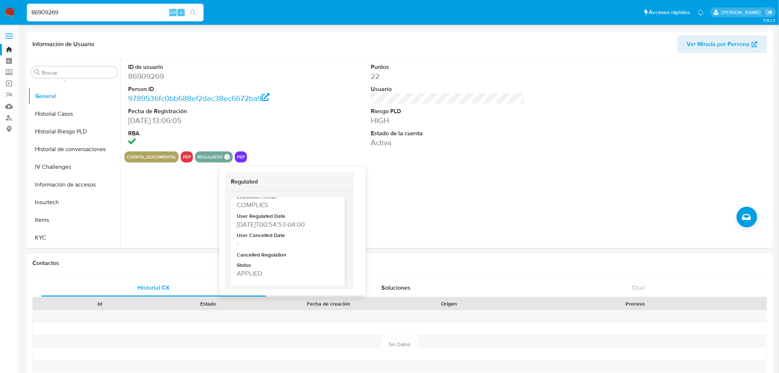
scroll to position [159, 0]
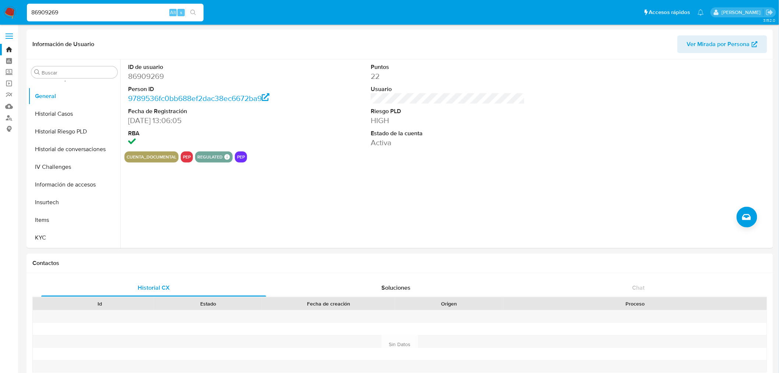
click at [59, 10] on input "86909269" at bounding box center [115, 13] width 177 height 10
paste input "282958980"
type input "282958980"
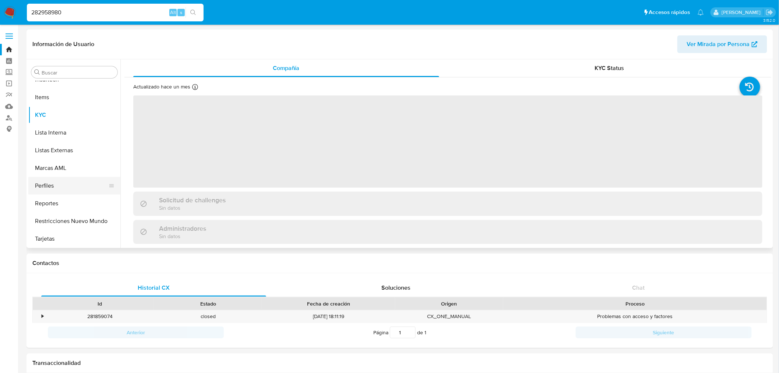
scroll to position [188, 0]
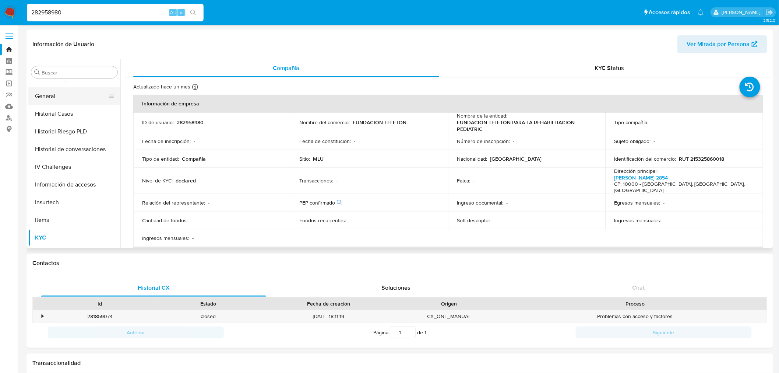
click at [75, 96] on button "General" at bounding box center [71, 96] width 86 height 18
select select "10"
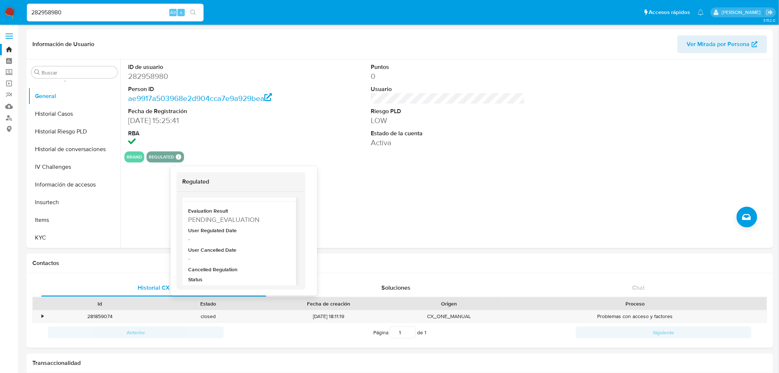
scroll to position [36, 0]
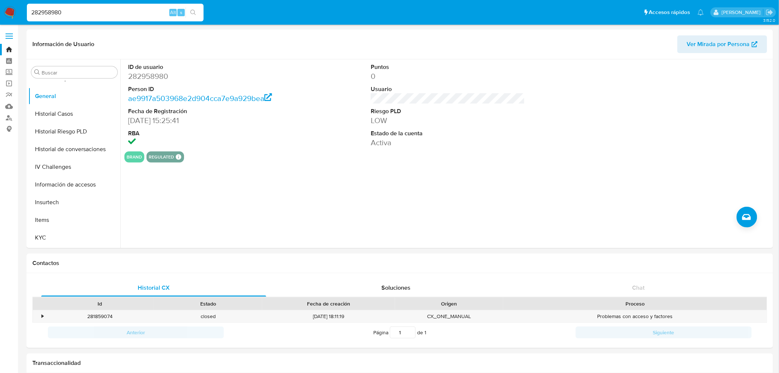
click at [47, 14] on input "282958980" at bounding box center [115, 13] width 177 height 10
paste input "13835586"
type input "138355860"
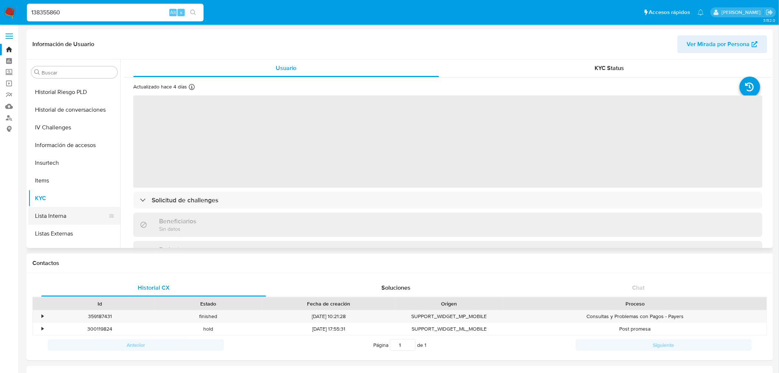
scroll to position [188, 0]
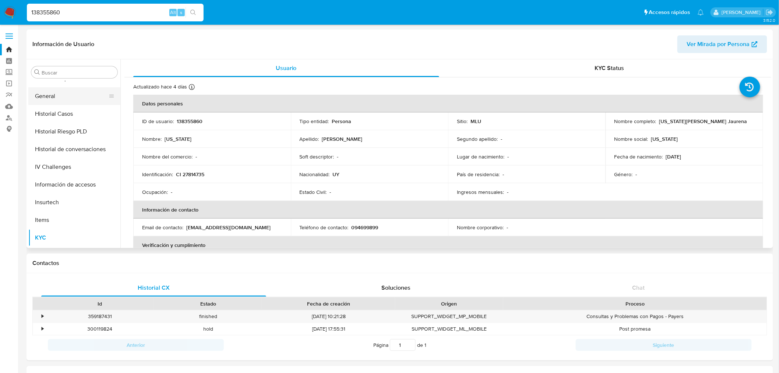
select select "10"
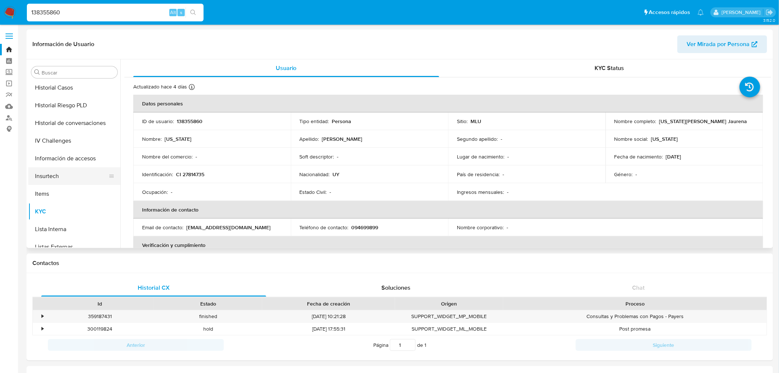
scroll to position [229, 0]
click at [63, 212] on button "Lista Interna" at bounding box center [71, 214] width 86 height 18
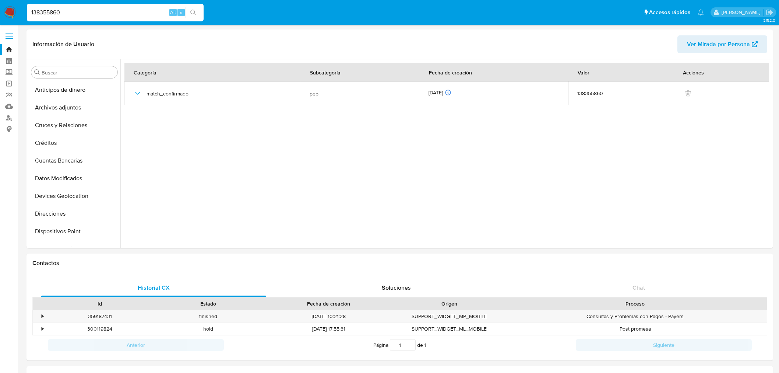
select select "10"
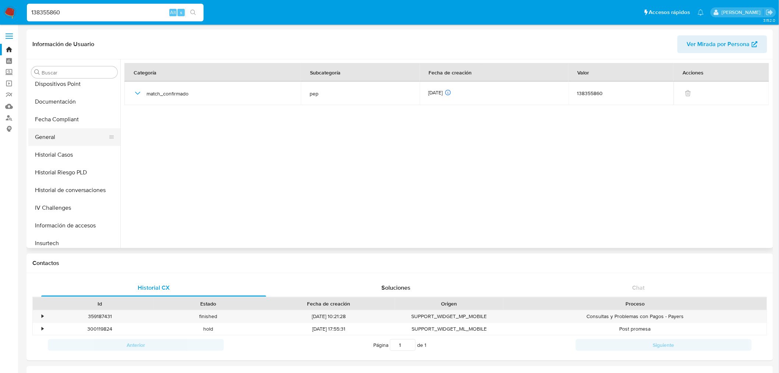
click at [70, 131] on button "General" at bounding box center [71, 137] width 86 height 18
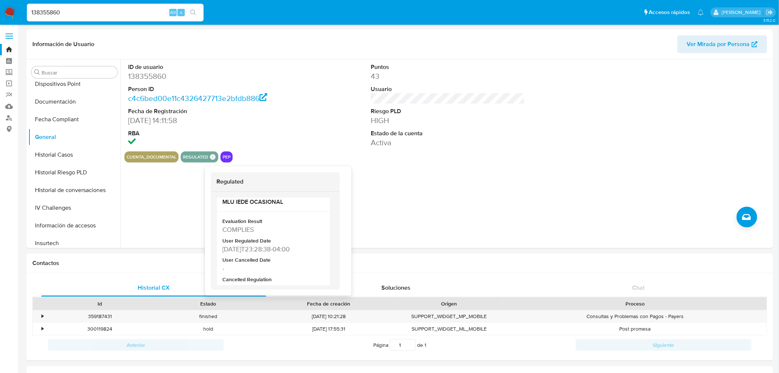
scroll to position [119, 0]
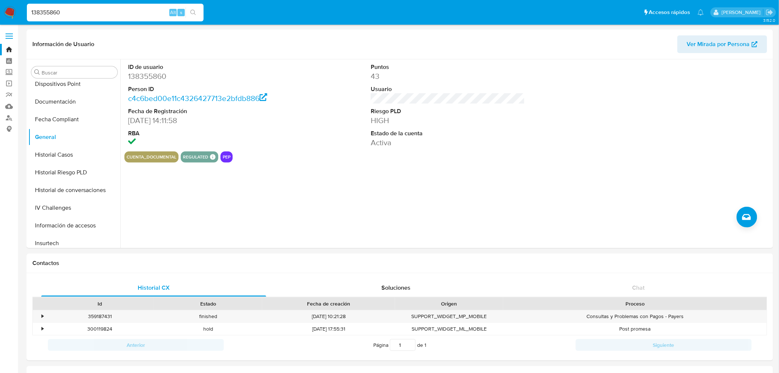
click at [0, 13] on nav "Pausado Ver notificaciones 138355860 Alt s Accesos rápidos Presiona las siguien…" at bounding box center [389, 12] width 779 height 25
click at [7, 10] on img at bounding box center [10, 12] width 13 height 13
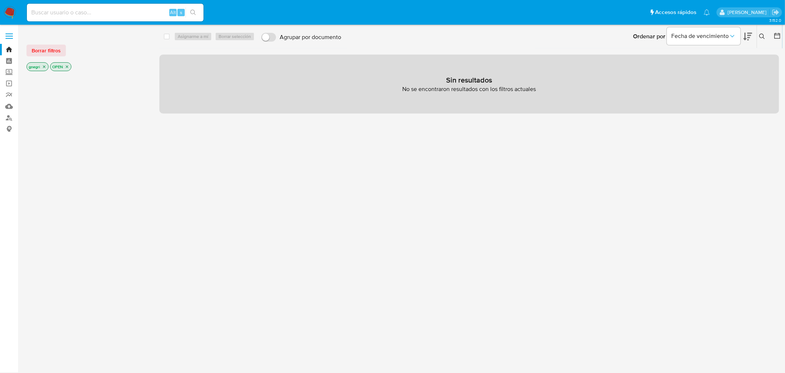
click at [43, 66] on icon "close-filter" at bounding box center [44, 66] width 4 height 4
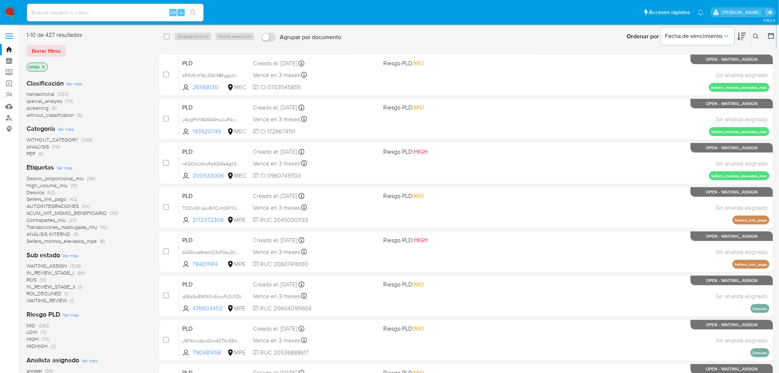
click at [771, 37] on icon at bounding box center [771, 35] width 7 height 7
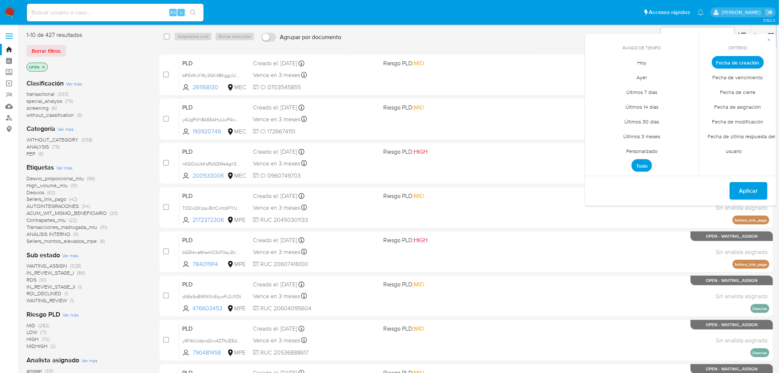
click at [639, 155] on span "Personalizado" at bounding box center [641, 151] width 47 height 15
click at [656, 105] on button "1" at bounding box center [657, 103] width 12 height 12
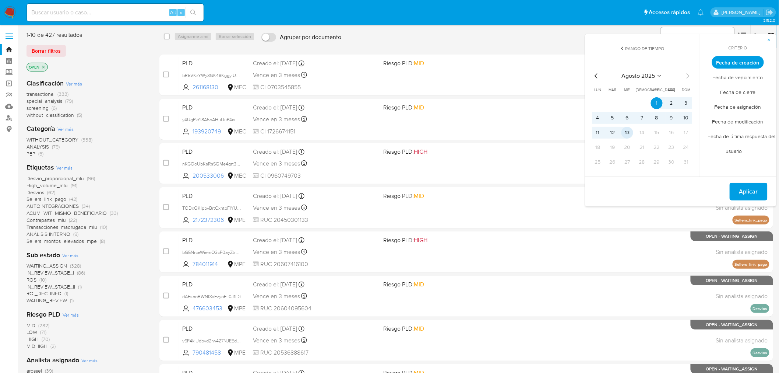
click at [632, 134] on button "13" at bounding box center [627, 133] width 12 height 12
click at [749, 197] on span "Aplicar" at bounding box center [748, 191] width 19 height 16
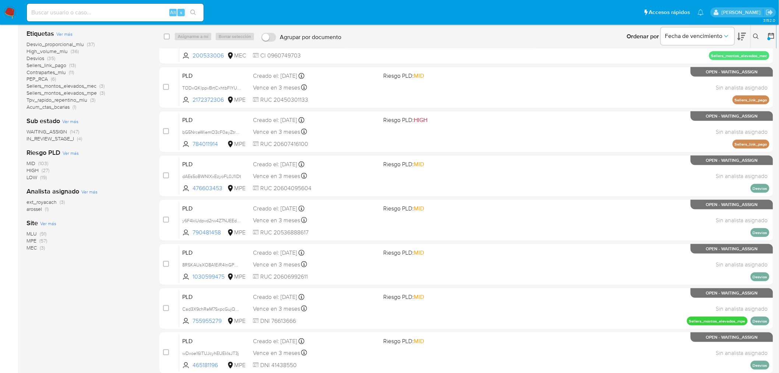
scroll to position [152, 0]
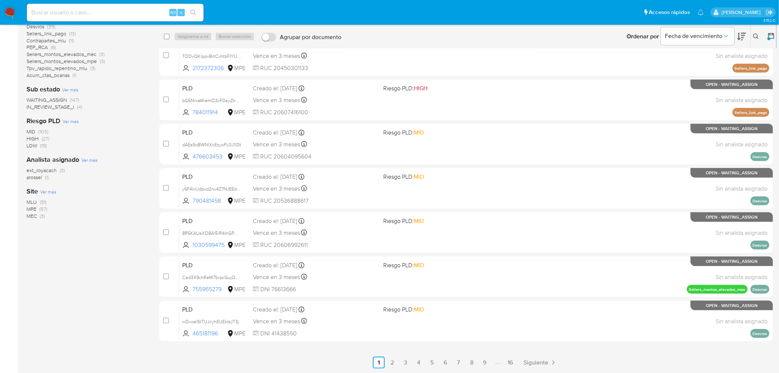
click at [32, 200] on span "MLU" at bounding box center [32, 201] width 10 height 7
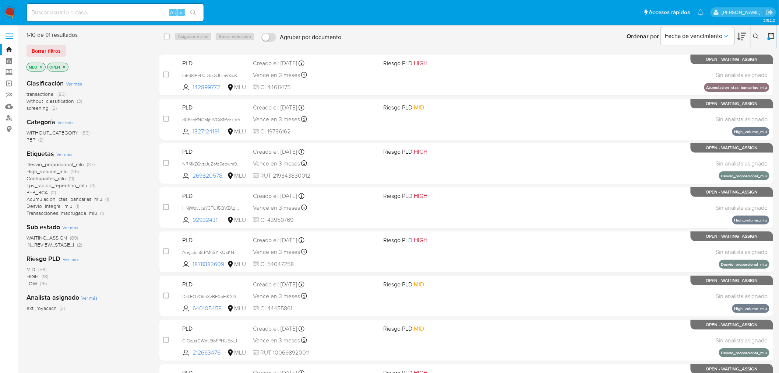
click at [42, 66] on icon "close-filter" at bounding box center [41, 67] width 4 height 4
